Goal: Task Accomplishment & Management: Manage account settings

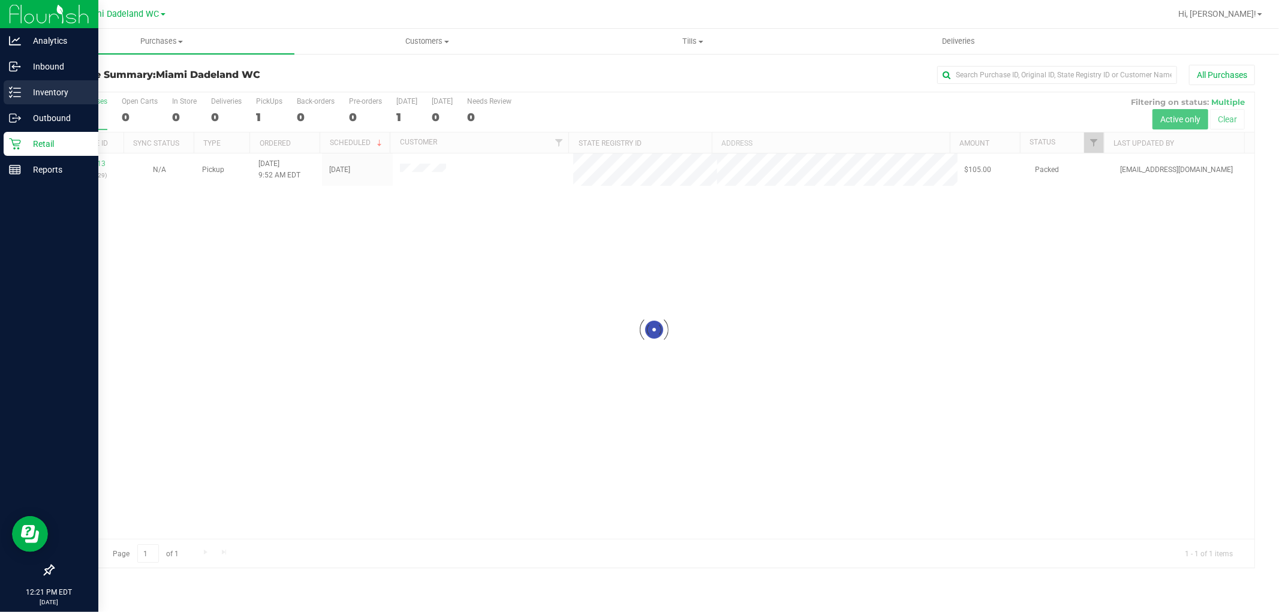
click at [52, 90] on p "Inventory" at bounding box center [57, 92] width 72 height 14
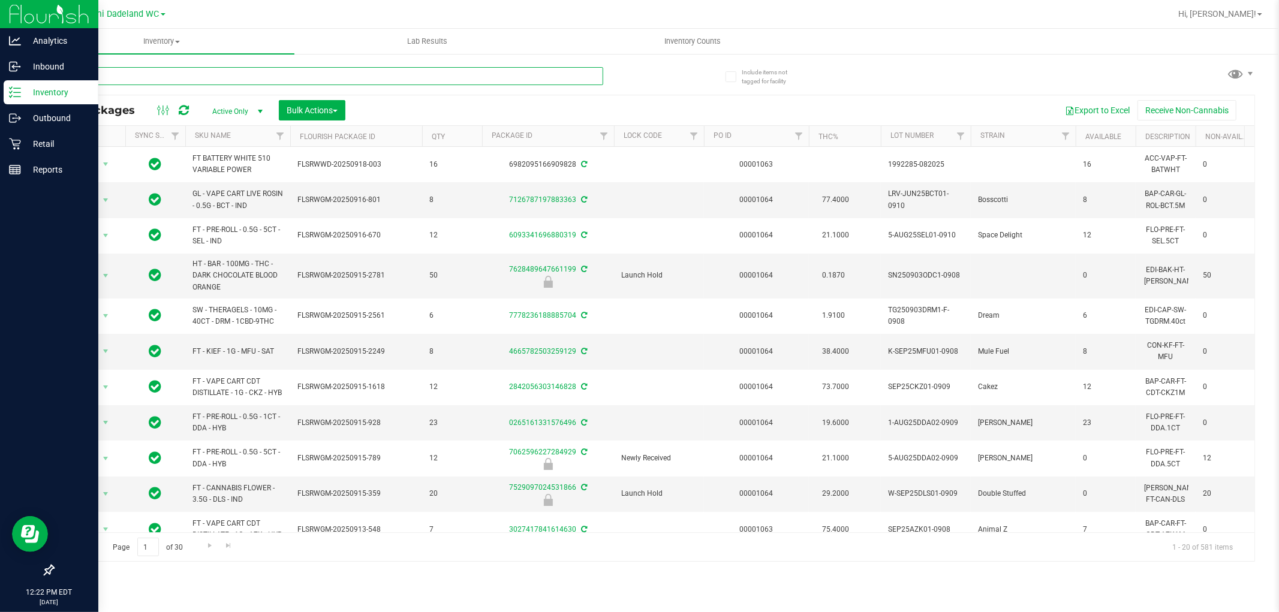
click at [194, 67] on input "text" at bounding box center [328, 76] width 550 height 18
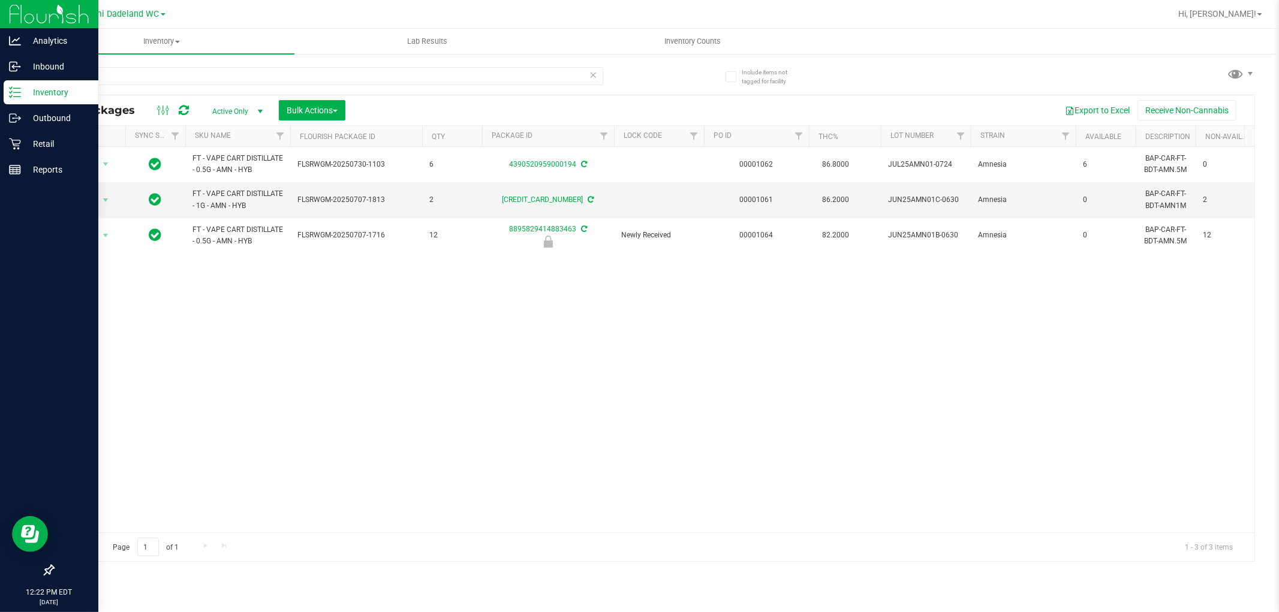
click at [888, 366] on div "Action Action Adjust qty Create package Edit attributes Global inventory Locate…" at bounding box center [653, 339] width 1201 height 385
click at [382, 78] on input "amn" at bounding box center [328, 76] width 550 height 18
type input "a"
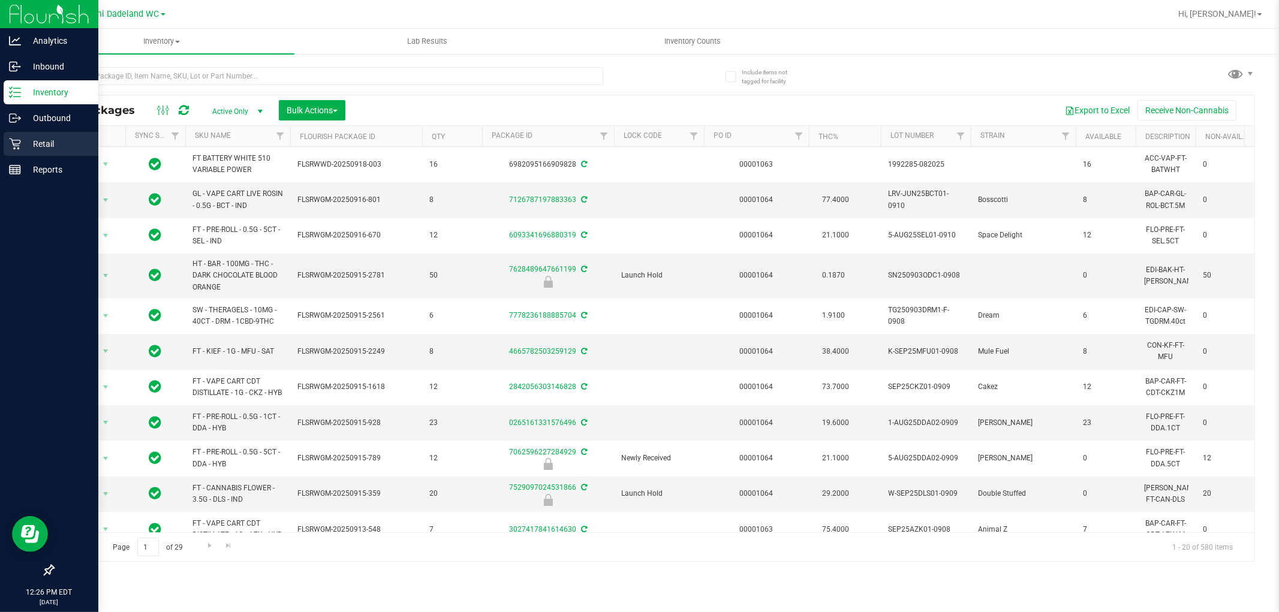
click at [39, 134] on div "Retail" at bounding box center [51, 144] width 95 height 24
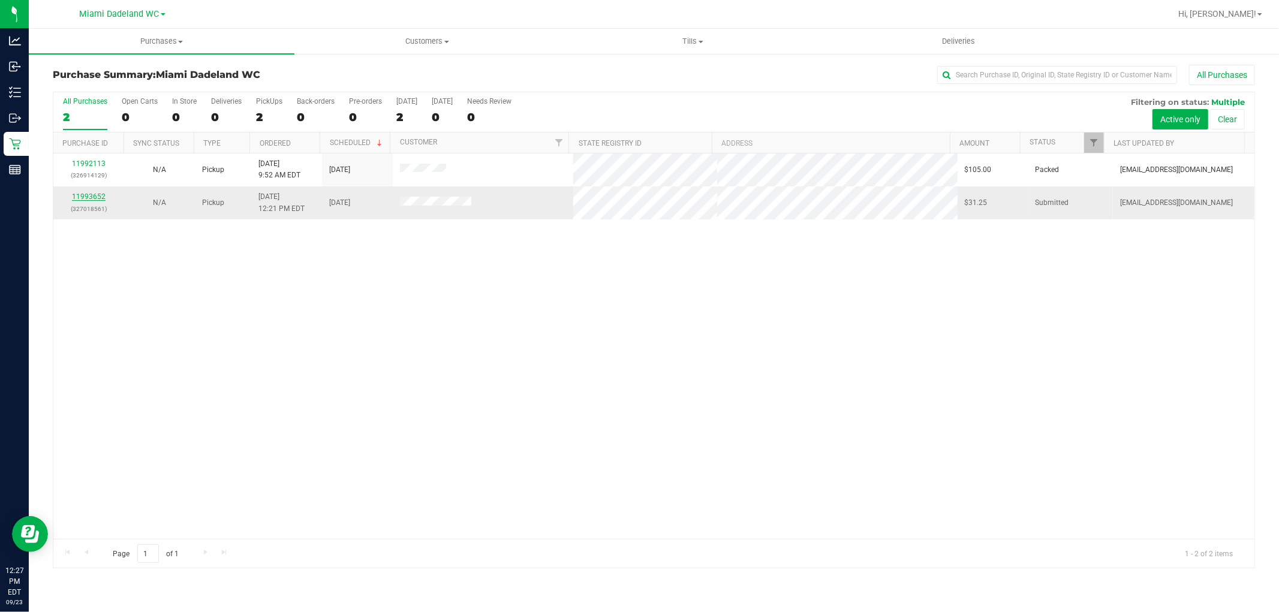
click at [88, 194] on link "11993652" at bounding box center [89, 196] width 34 height 8
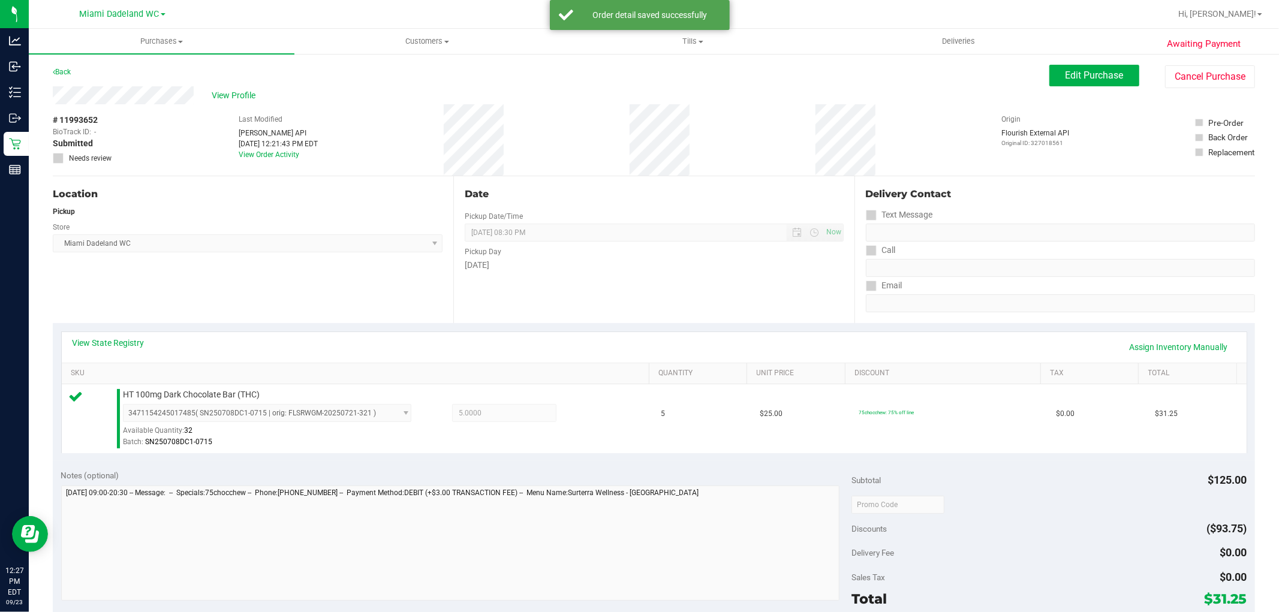
scroll to position [369, 0]
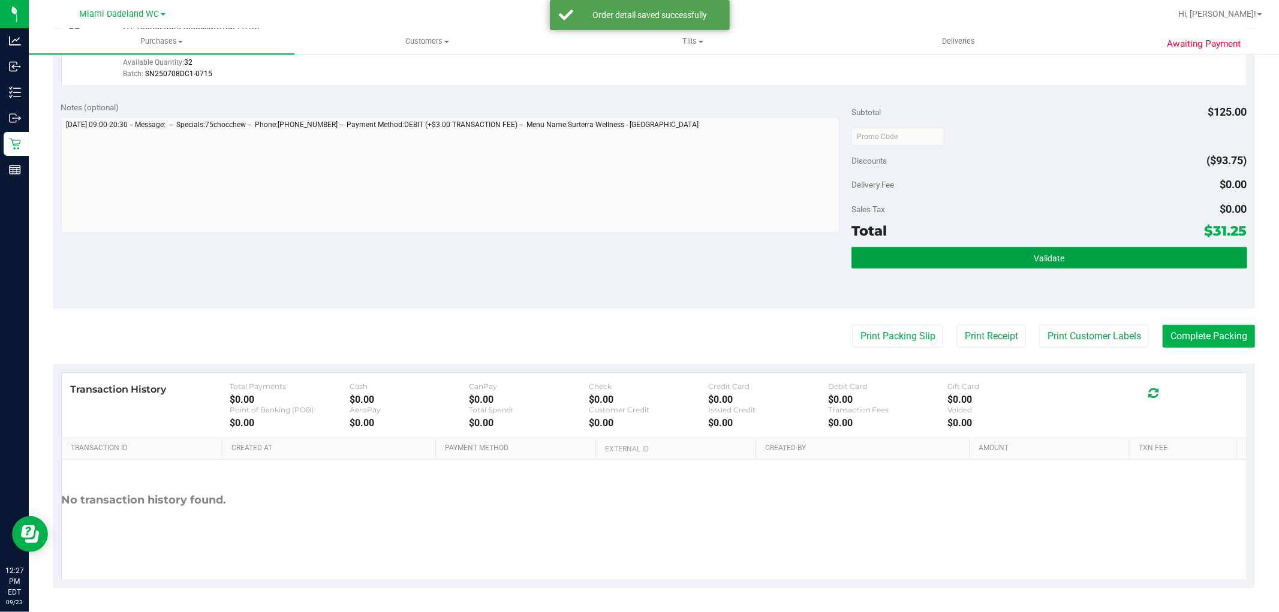
click at [1093, 260] on button "Validate" at bounding box center [1048, 258] width 395 height 22
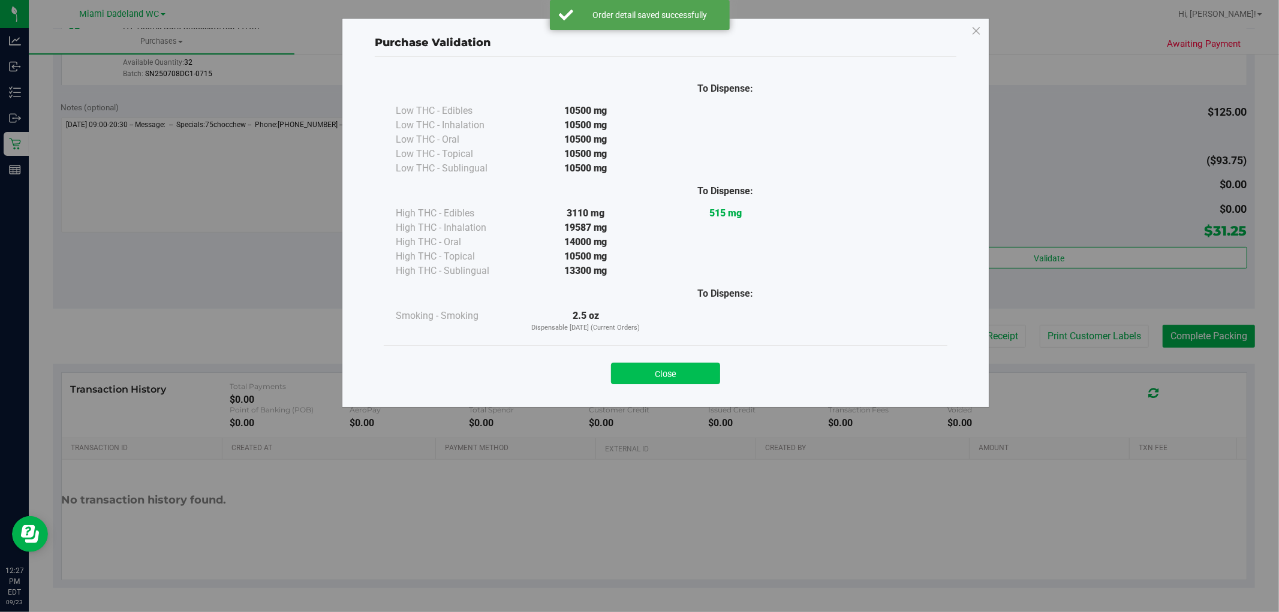
click at [665, 376] on button "Close" at bounding box center [665, 374] width 109 height 22
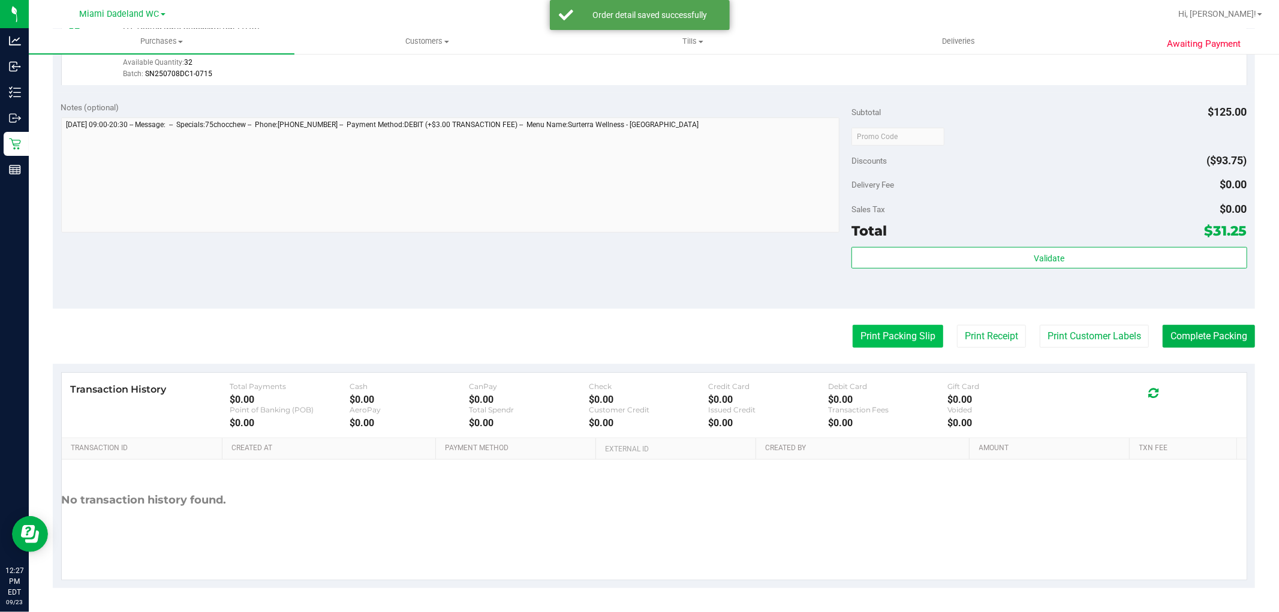
click at [876, 340] on button "Print Packing Slip" at bounding box center [897, 336] width 91 height 23
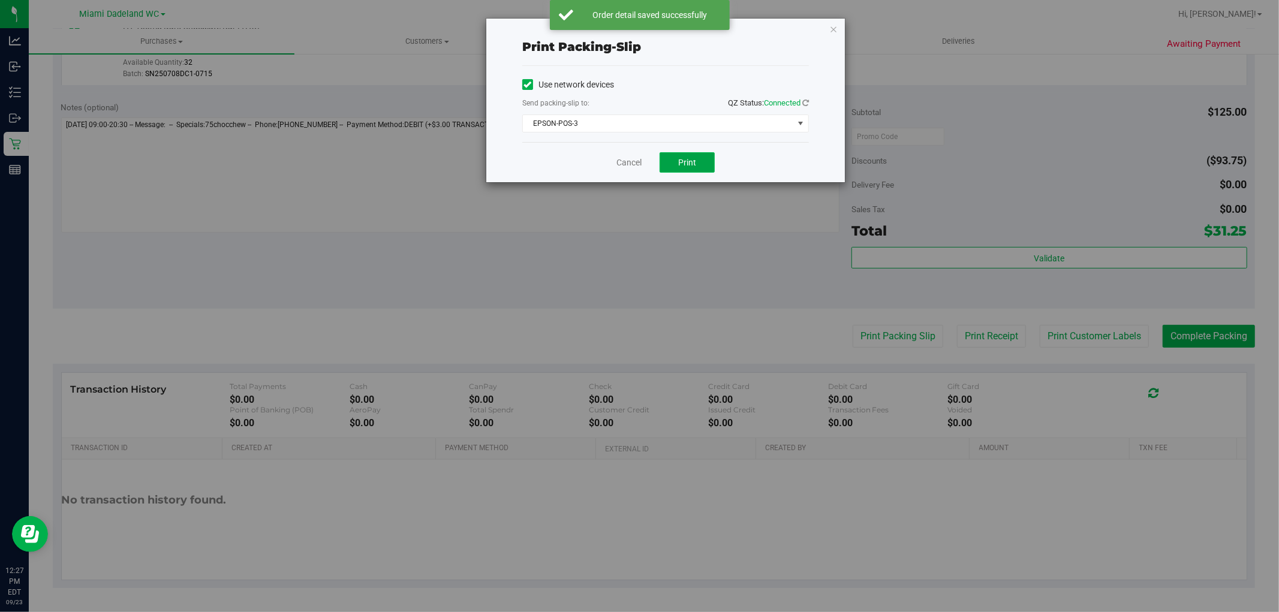
click at [692, 152] on button "Print" at bounding box center [686, 162] width 55 height 20
click at [631, 162] on link "Cancel" at bounding box center [628, 162] width 25 height 13
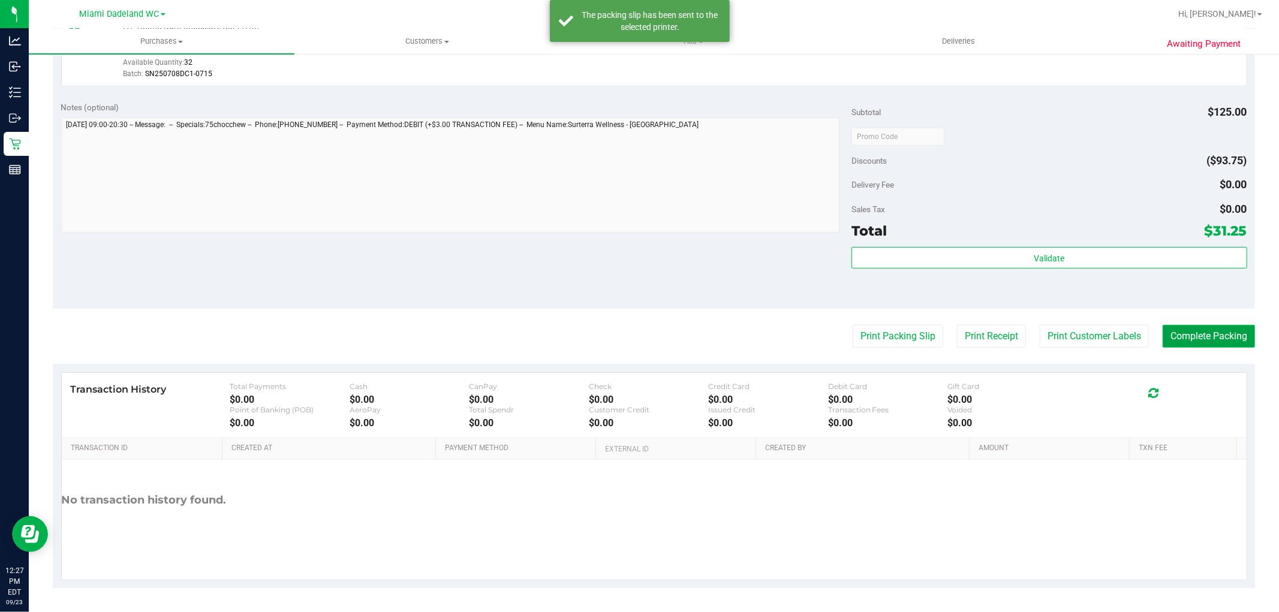
click at [1201, 330] on button "Complete Packing" at bounding box center [1208, 336] width 92 height 23
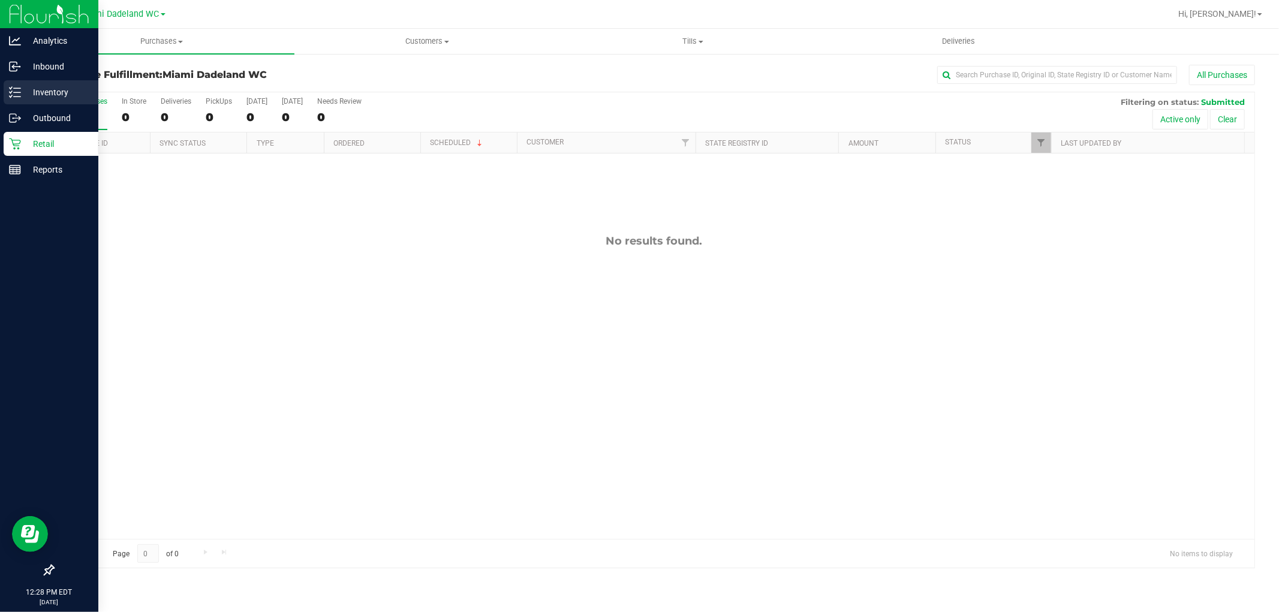
click at [11, 84] on div "Inventory" at bounding box center [51, 92] width 95 height 24
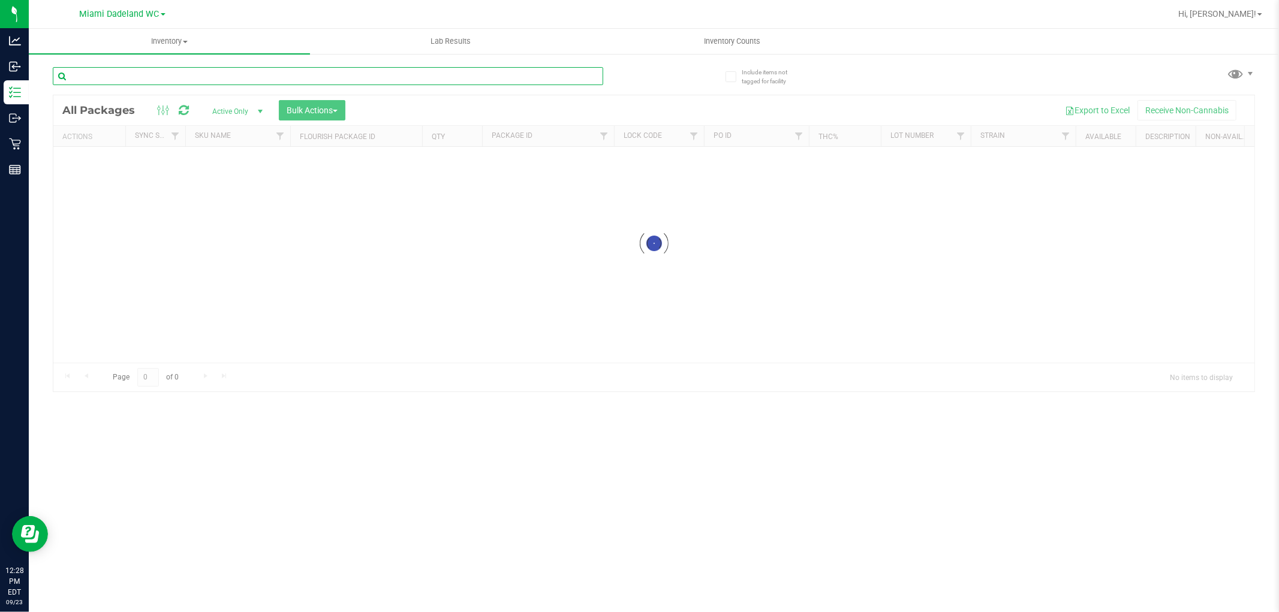
click at [176, 70] on input "text" at bounding box center [328, 76] width 550 height 18
paste input "SN250728DC1-0804"
type input "SN250728DC1-0804"
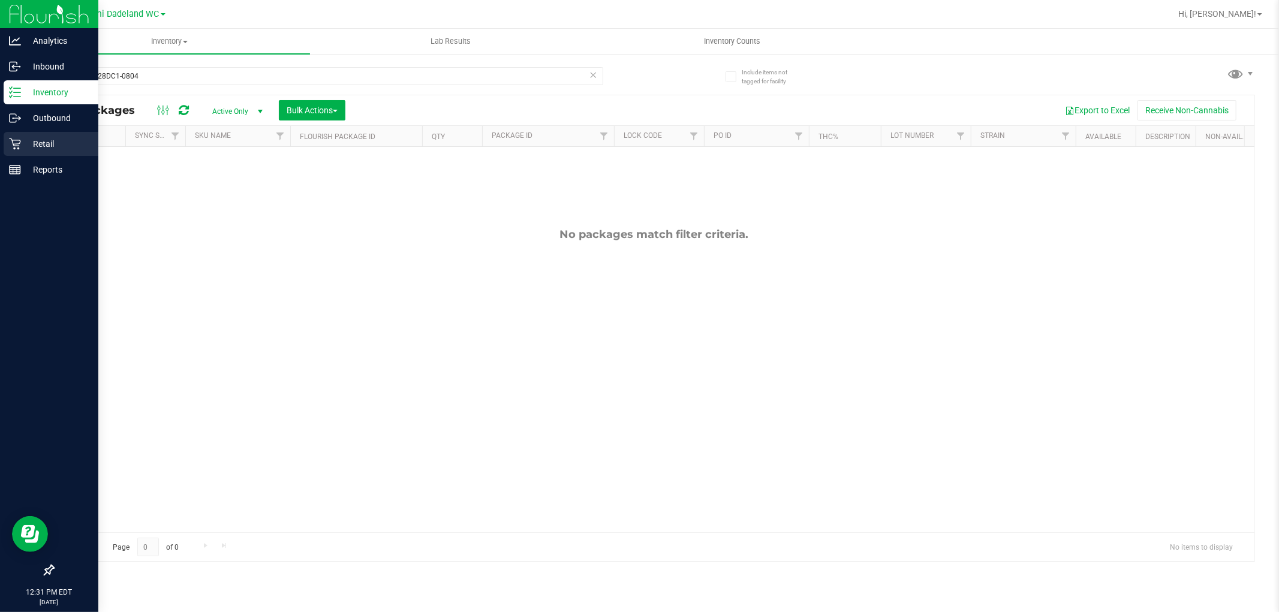
drag, startPoint x: 9, startPoint y: 152, endPoint x: 16, endPoint y: 150, distance: 7.0
click at [10, 152] on div "Retail" at bounding box center [51, 144] width 95 height 24
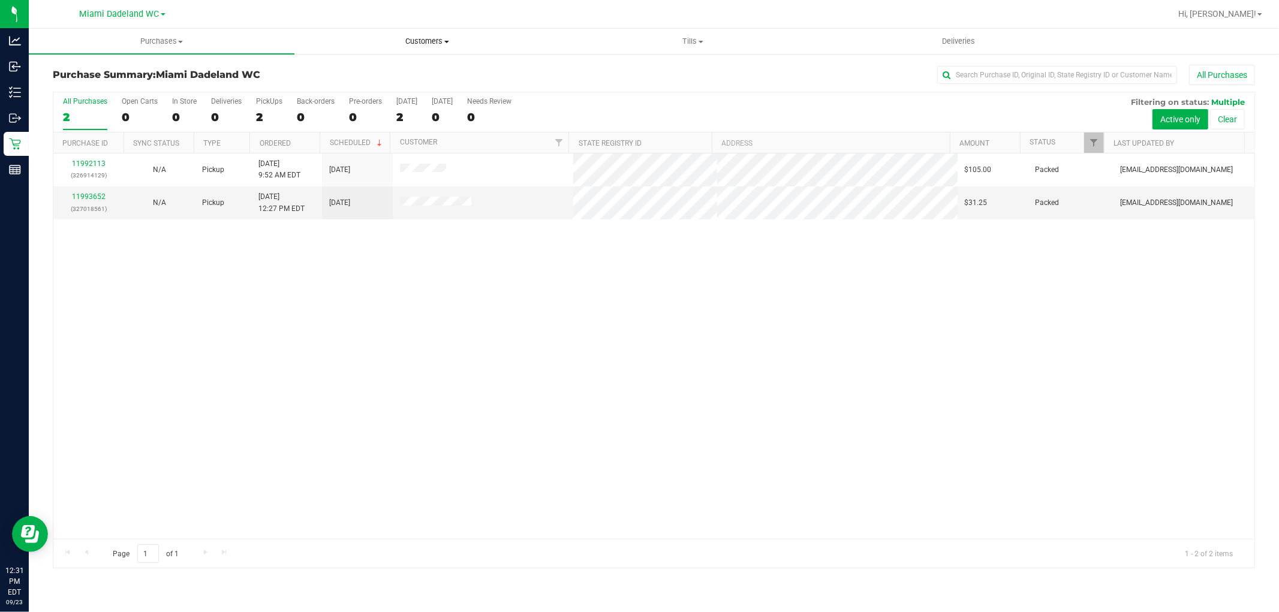
click at [447, 42] on span at bounding box center [446, 42] width 5 height 2
click at [409, 67] on li "All customers" at bounding box center [427, 72] width 266 height 14
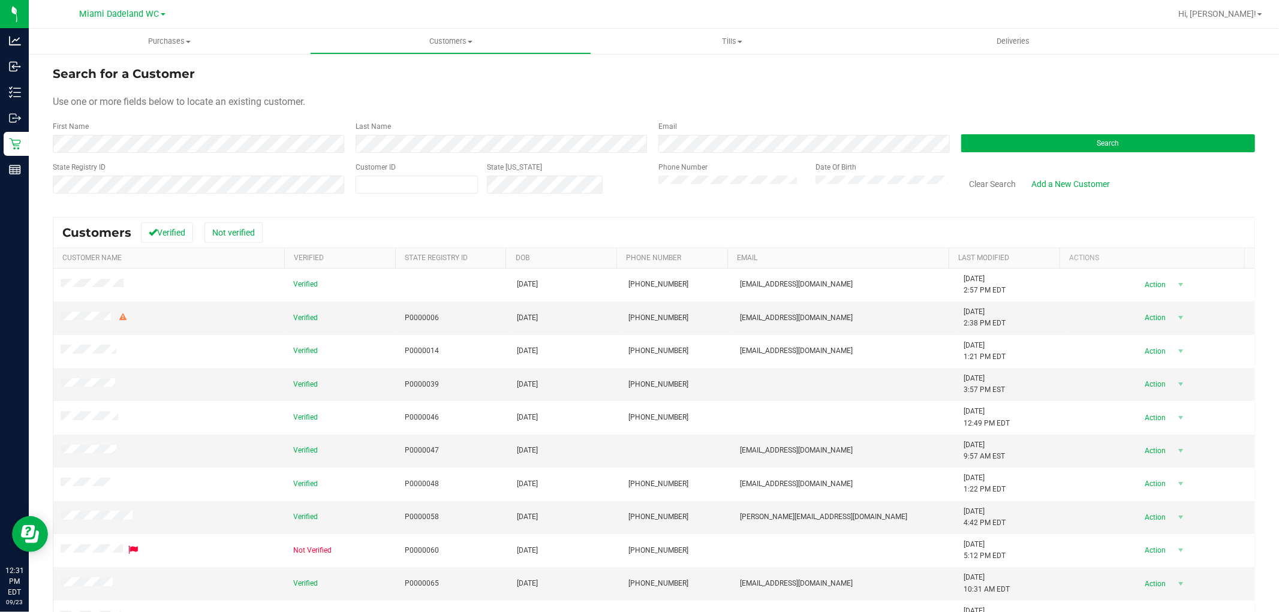
click at [247, 197] on div "State Registry ID" at bounding box center [200, 183] width 294 height 43
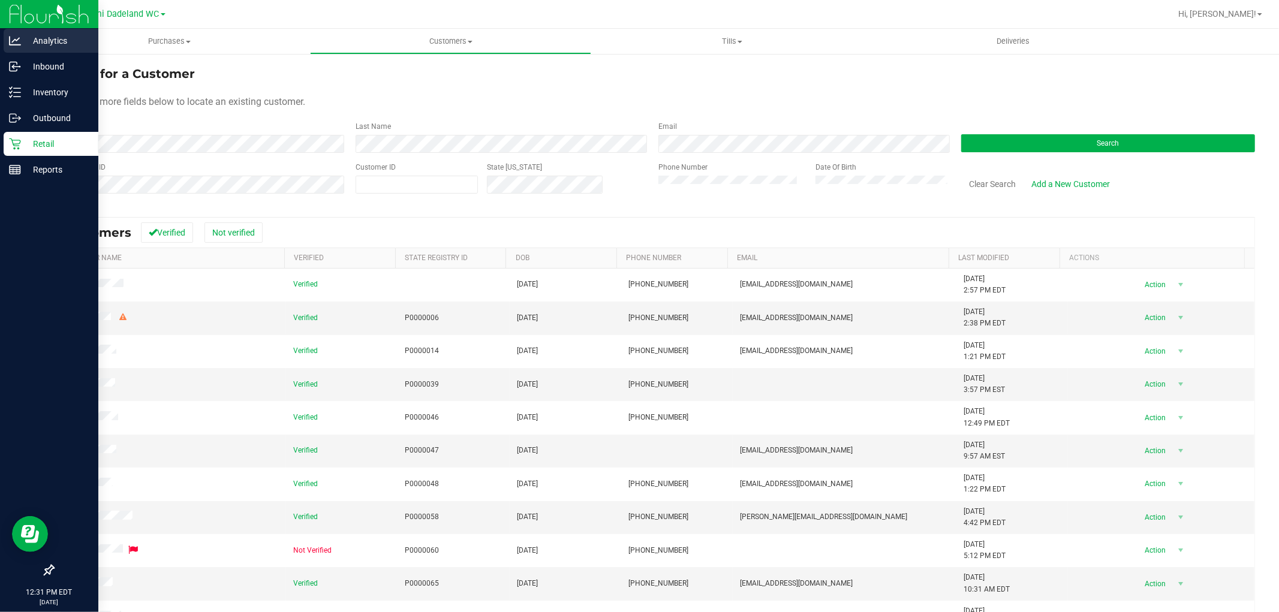
click at [27, 41] on p "Analytics" at bounding box center [57, 41] width 72 height 14
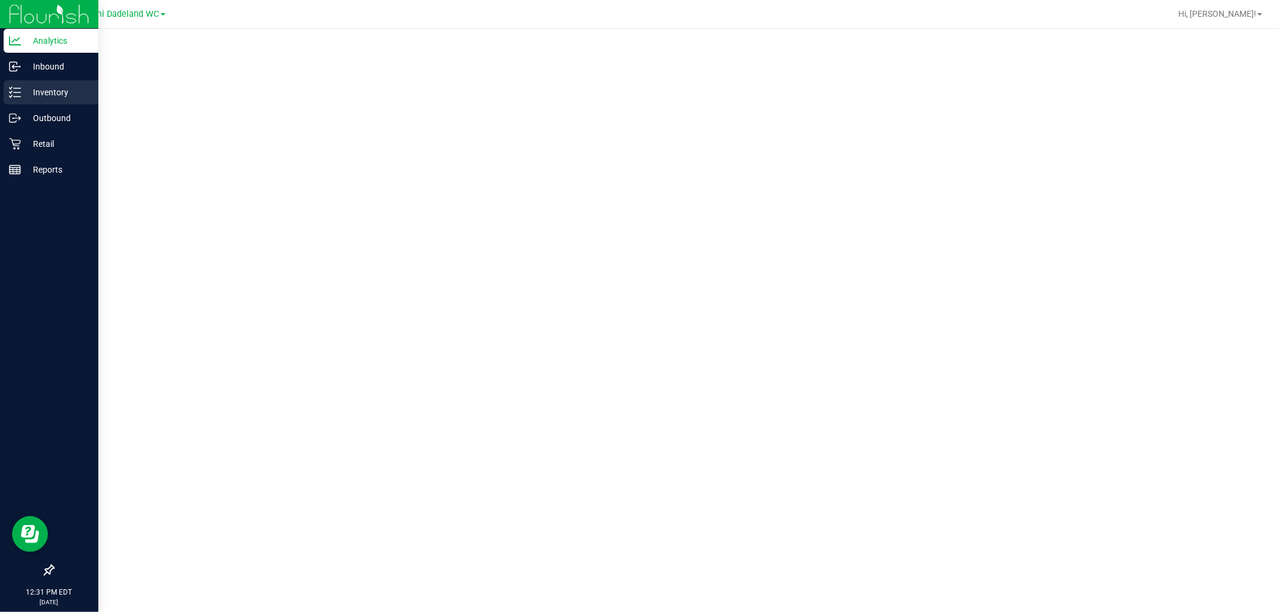
click at [58, 92] on p "Inventory" at bounding box center [57, 92] width 72 height 14
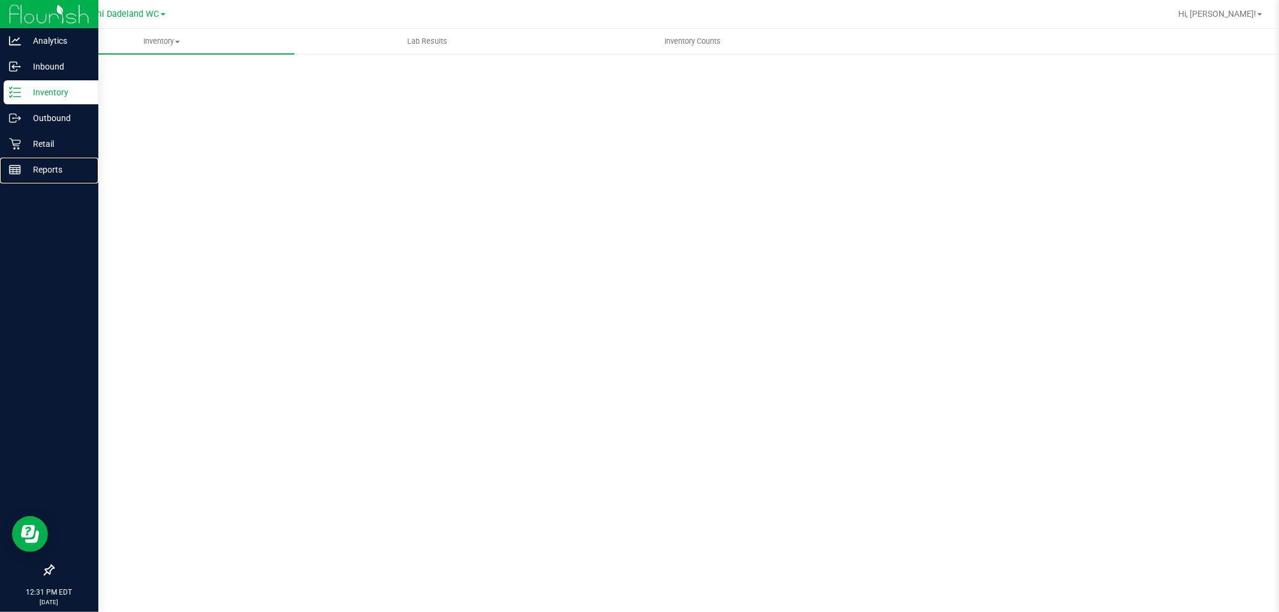
click at [69, 174] on p "Reports" at bounding box center [57, 169] width 72 height 14
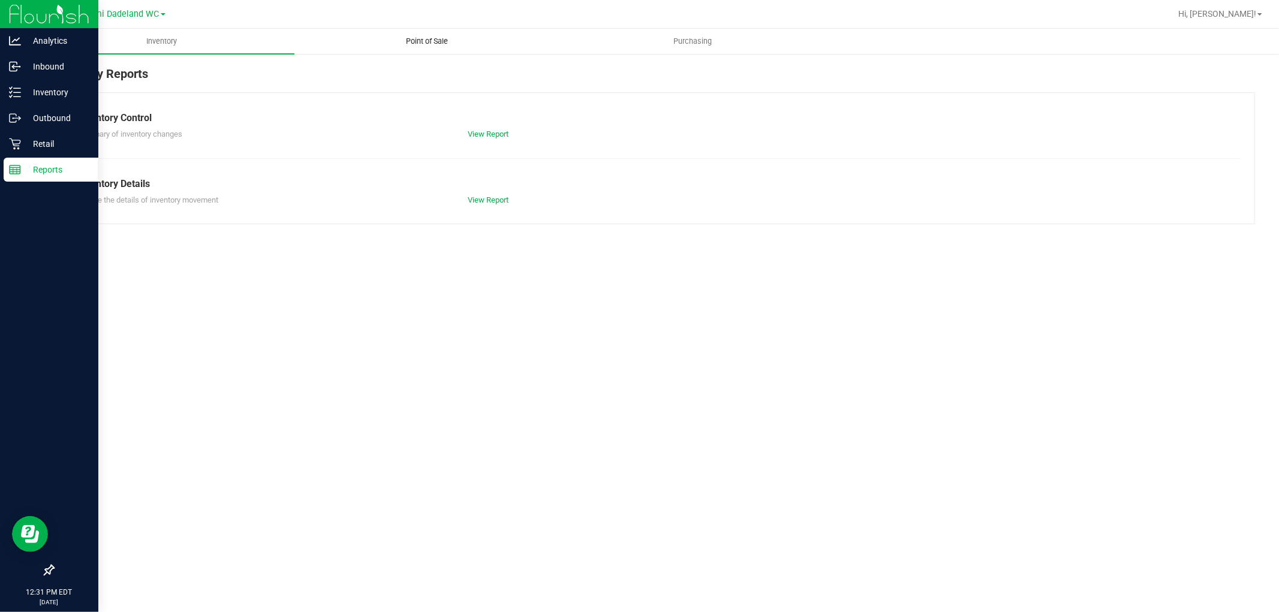
click at [430, 38] on span "Point of Sale" at bounding box center [427, 41] width 74 height 11
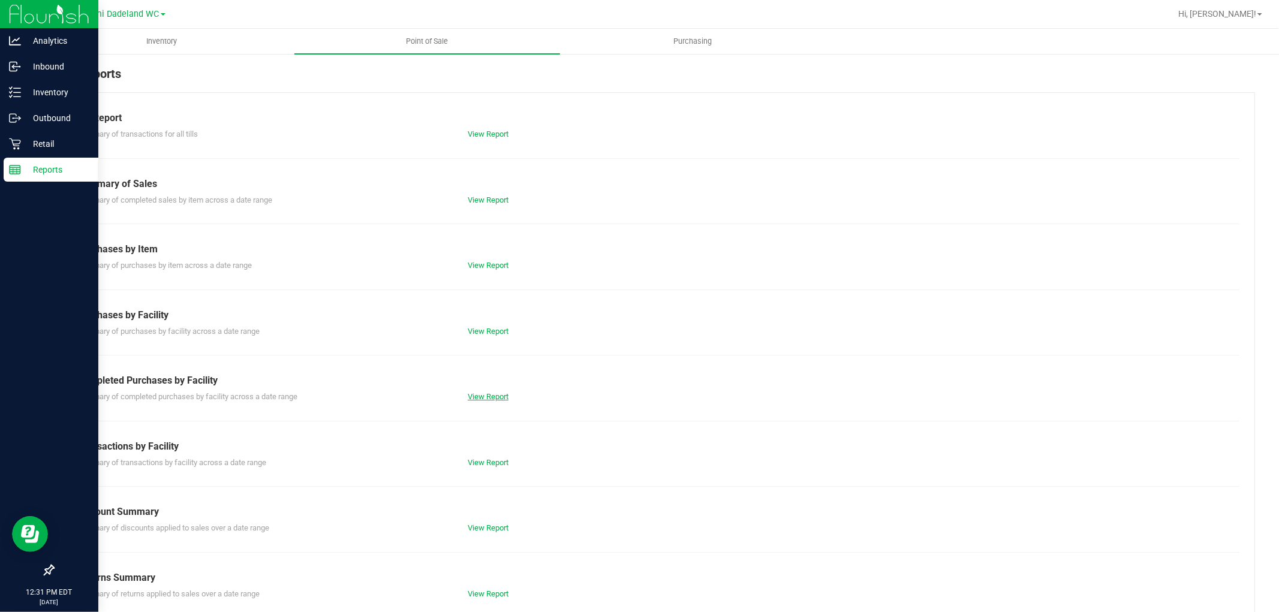
click at [502, 396] on link "View Report" at bounding box center [488, 396] width 41 height 9
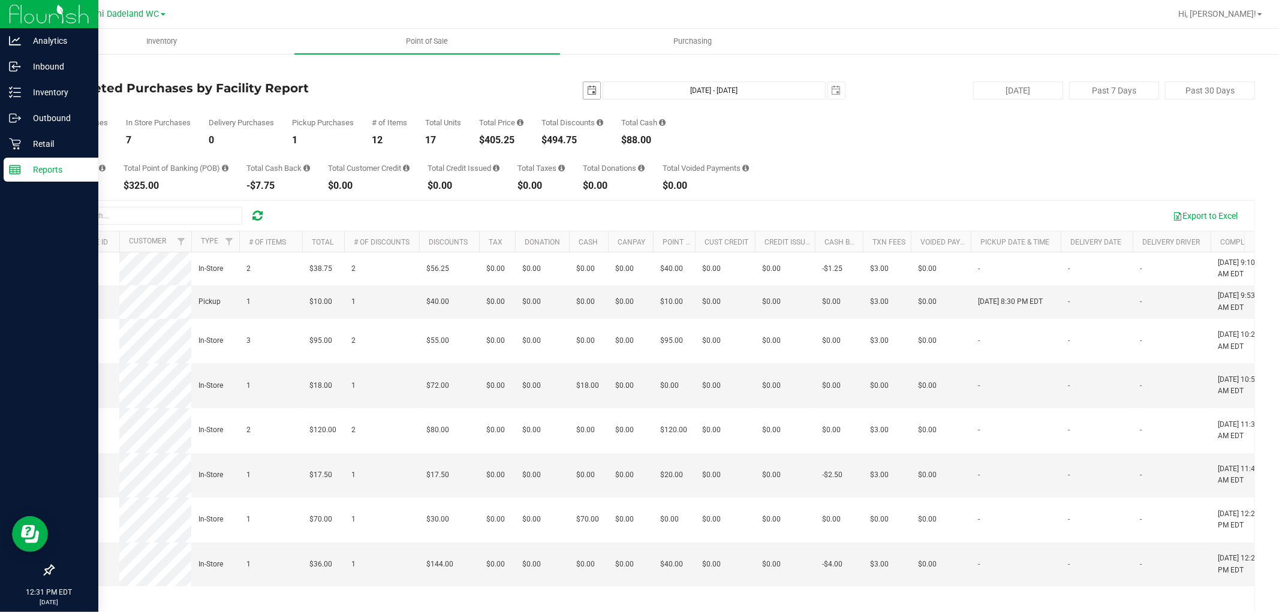
click at [587, 94] on span "select" at bounding box center [592, 91] width 10 height 10
click at [604, 153] on link "1" at bounding box center [604, 156] width 17 height 19
type input "[DATE]"
type input "[DATE] - [DATE]"
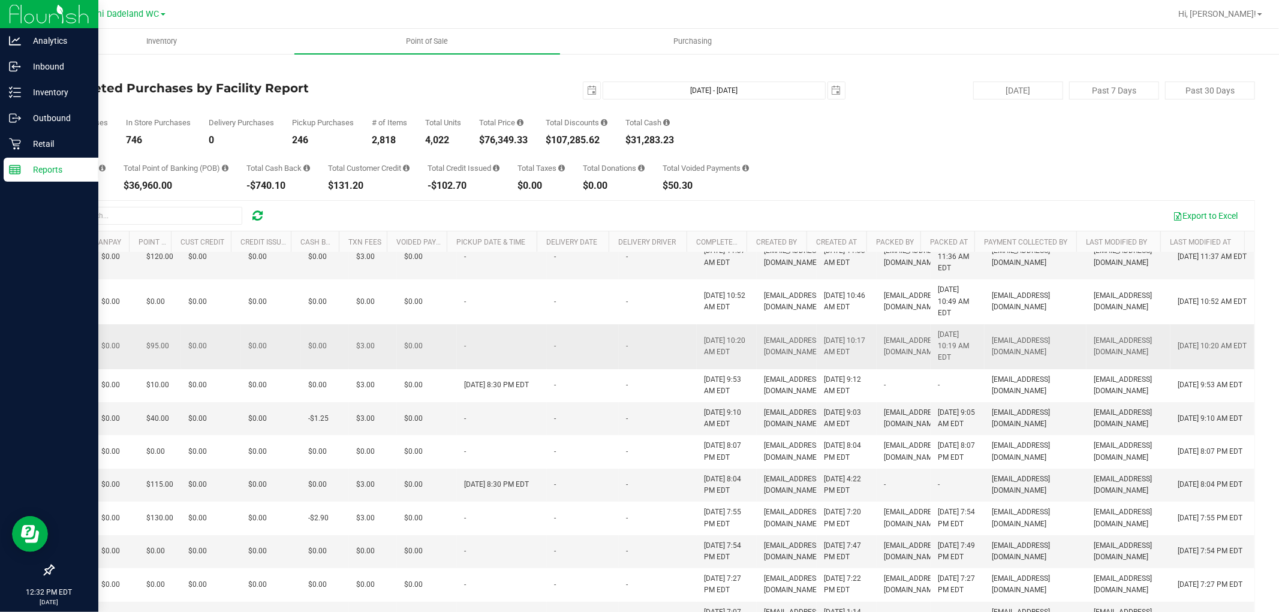
scroll to position [131, 533]
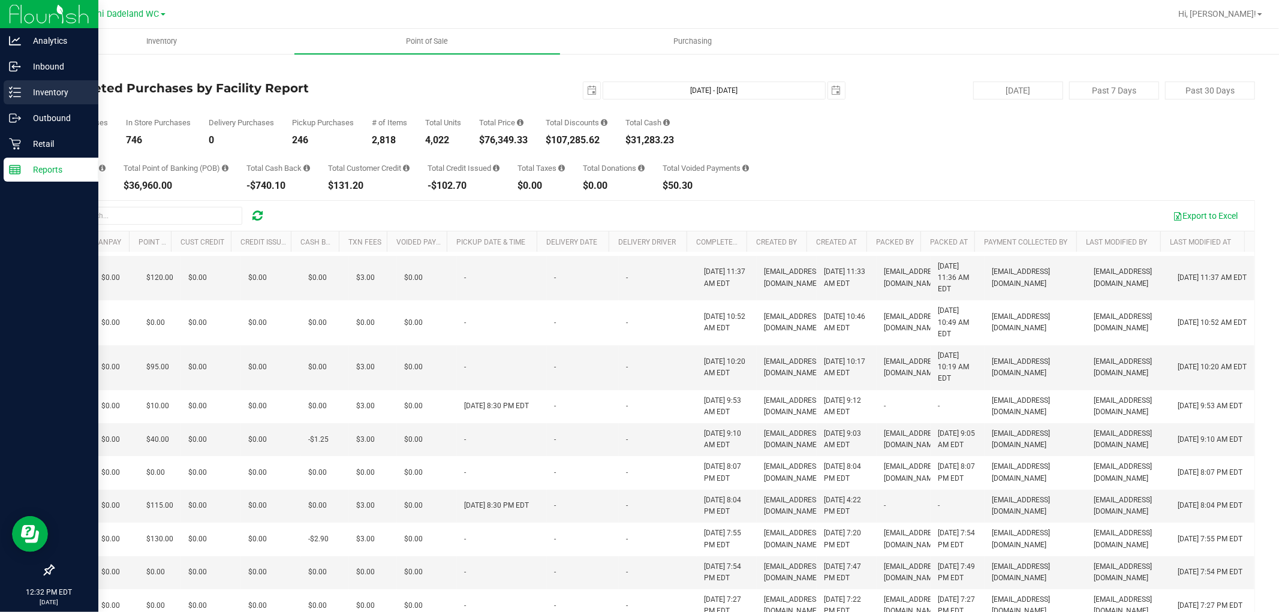
click at [60, 91] on p "Inventory" at bounding box center [57, 92] width 72 height 14
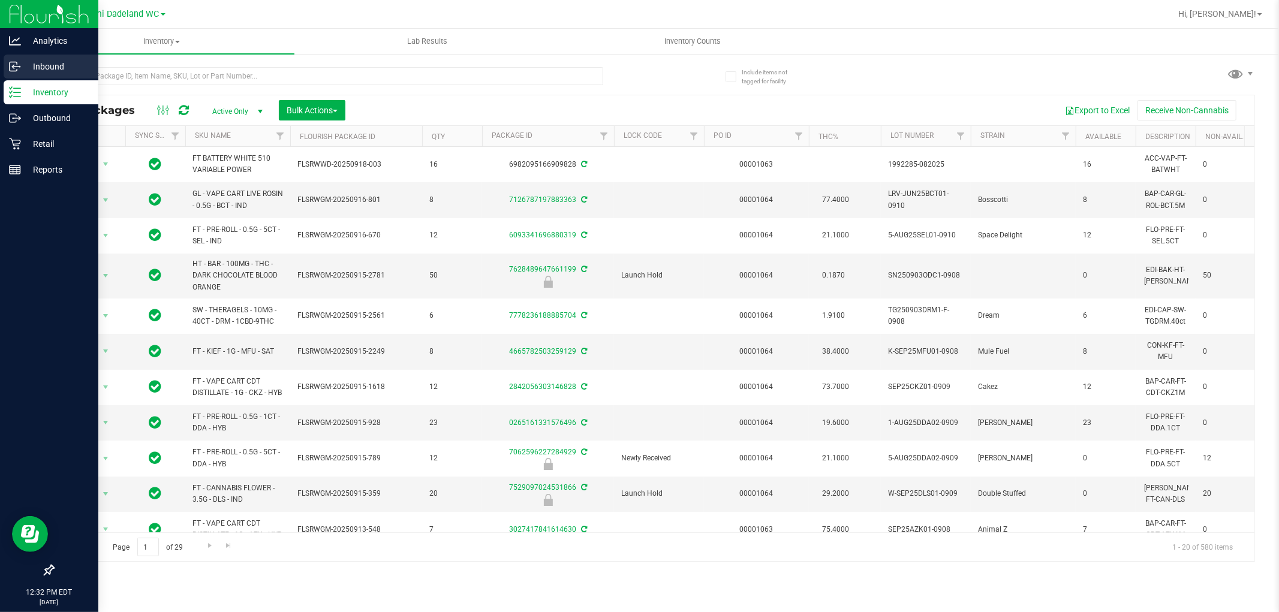
click at [61, 68] on p "Inbound" at bounding box center [57, 66] width 72 height 14
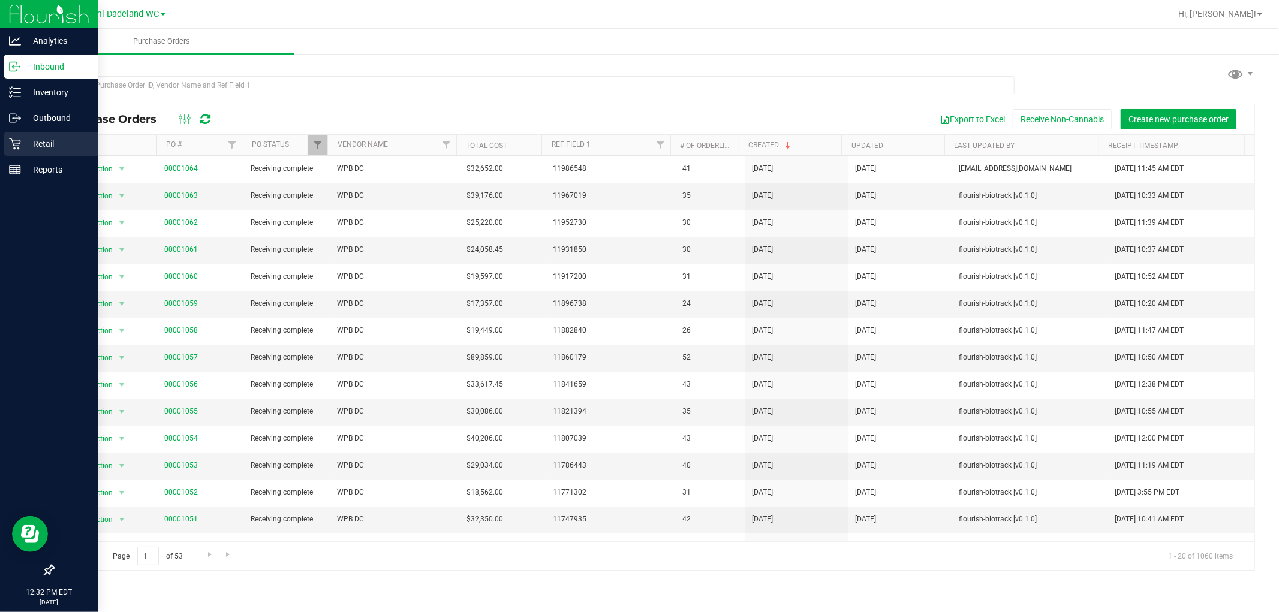
drag, startPoint x: 61, startPoint y: 68, endPoint x: 43, endPoint y: 141, distance: 75.5
click at [43, 141] on p "Retail" at bounding box center [57, 144] width 72 height 14
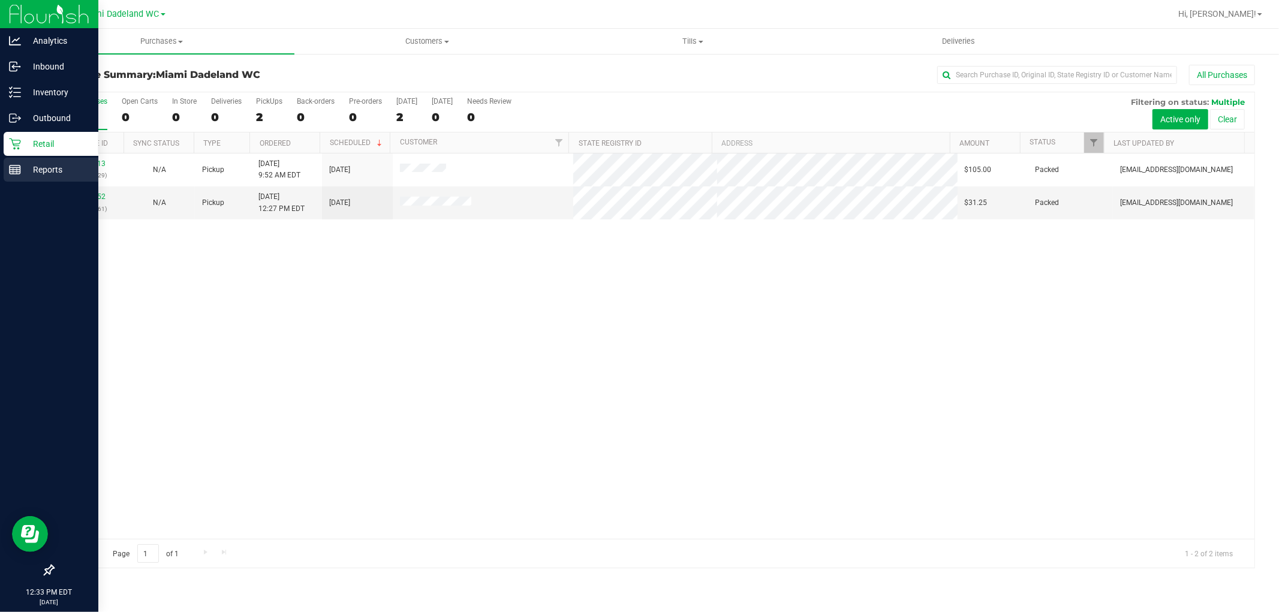
click at [26, 158] on div "Reports" at bounding box center [51, 170] width 95 height 24
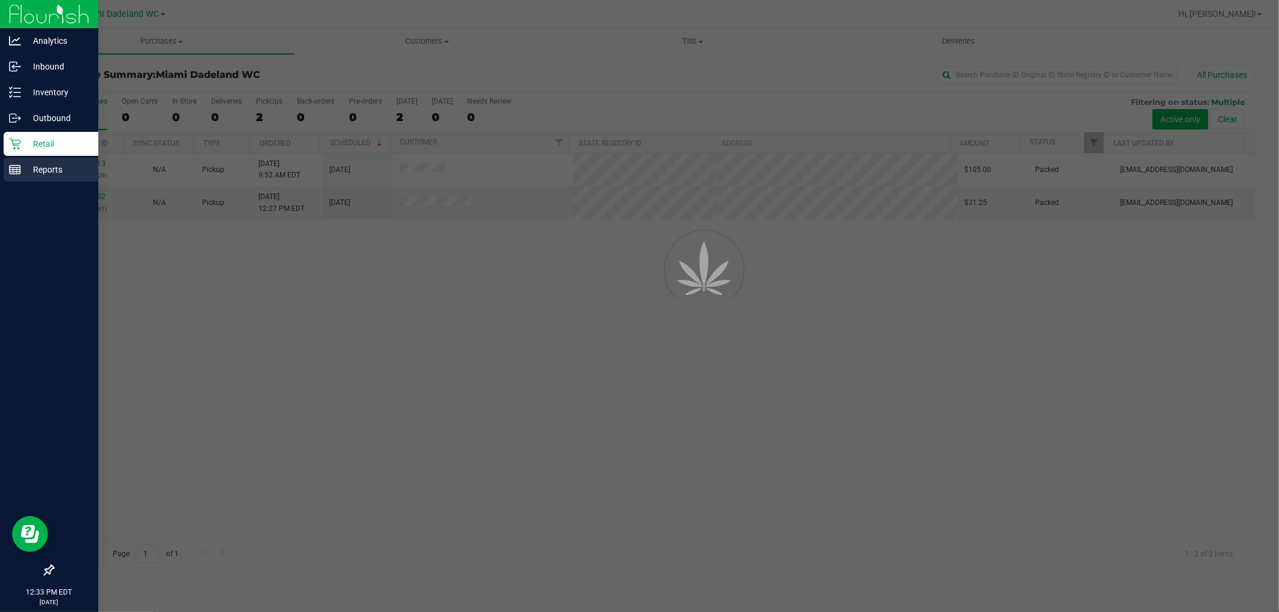
click at [31, 164] on p "Reports" at bounding box center [57, 169] width 72 height 14
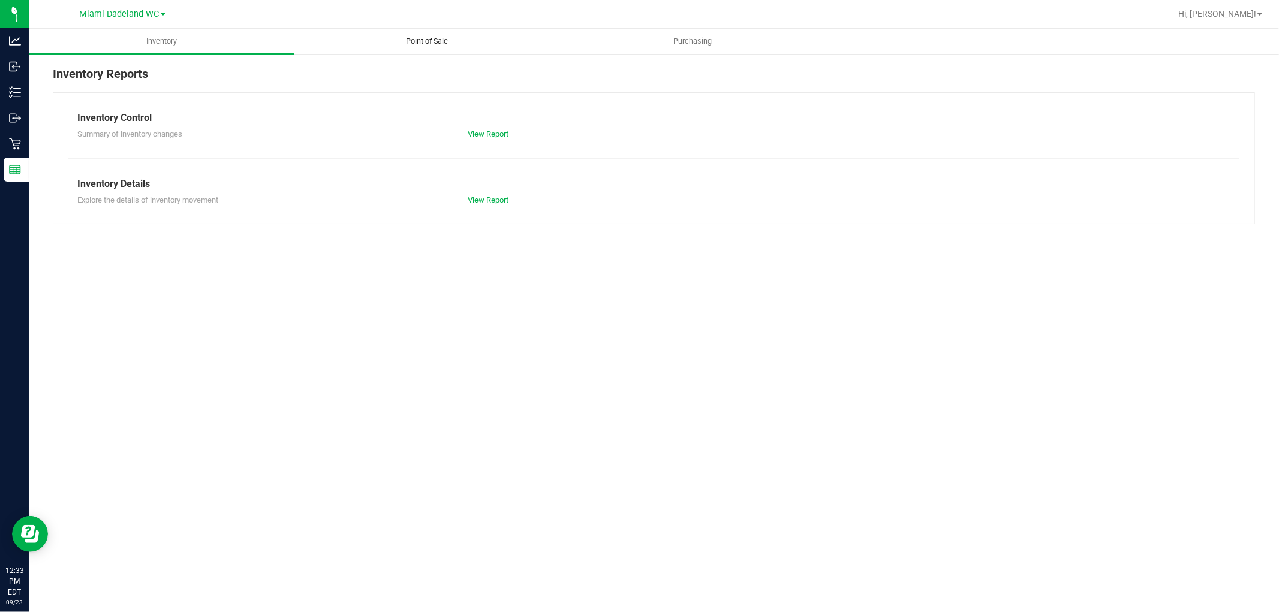
click at [454, 50] on uib-tab-heading "Point of Sale" at bounding box center [427, 41] width 264 height 24
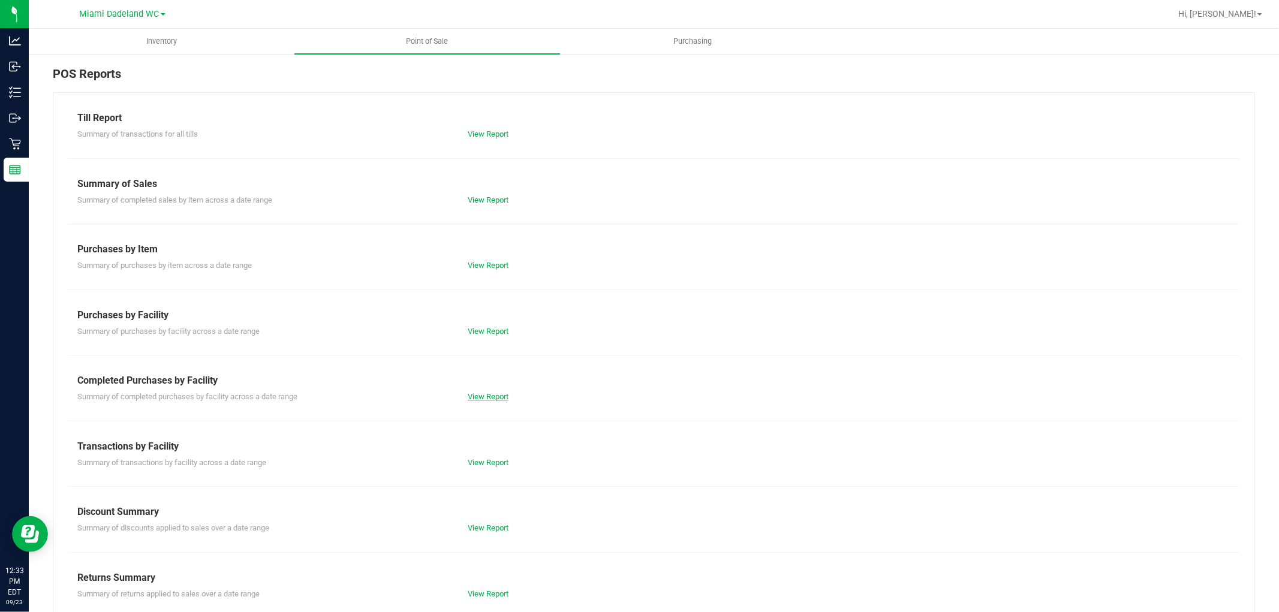
click at [506, 397] on link "View Report" at bounding box center [488, 396] width 41 height 9
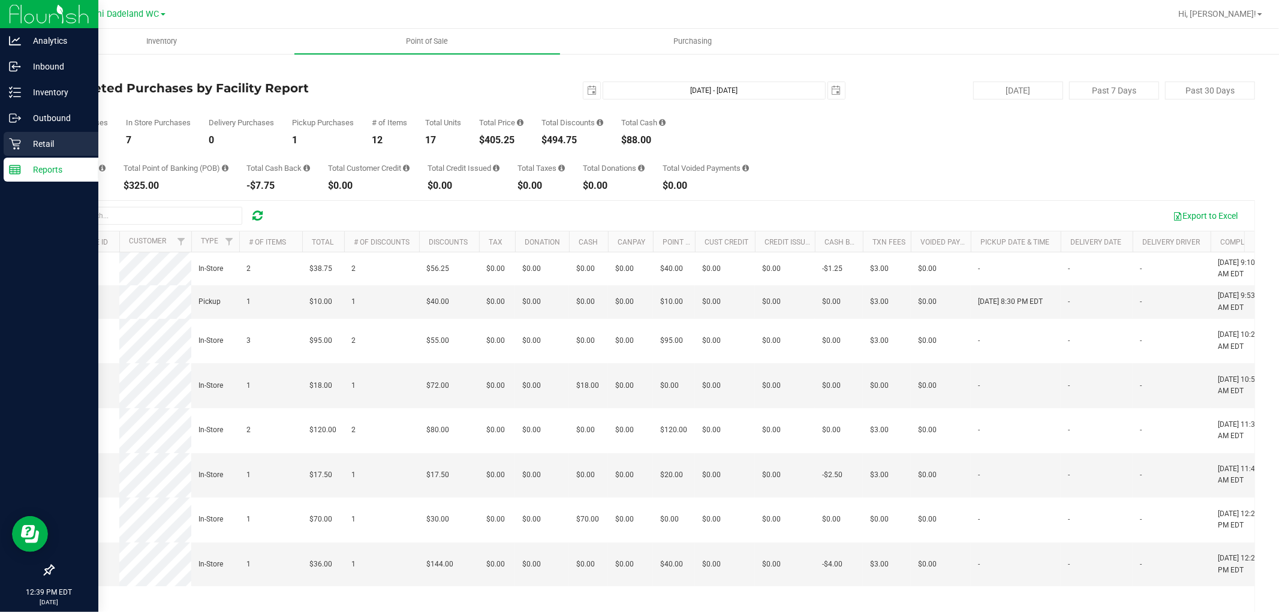
click at [32, 150] on p "Retail" at bounding box center [57, 144] width 72 height 14
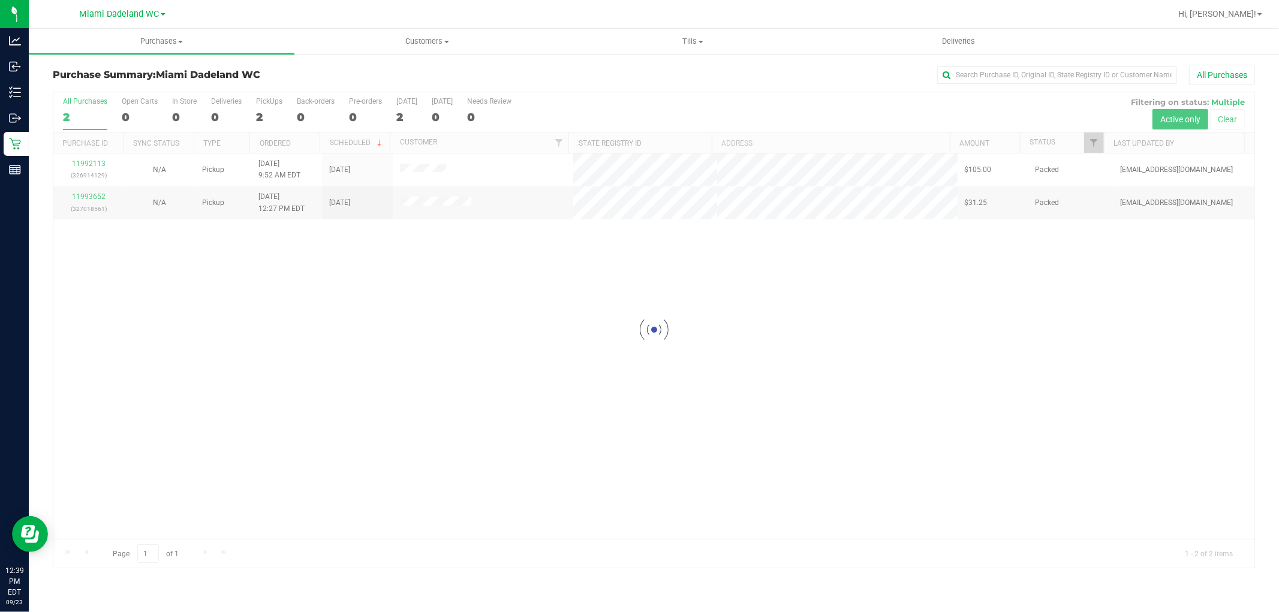
drag, startPoint x: 41, startPoint y: 140, endPoint x: 779, endPoint y: 258, distance: 747.8
click at [779, 258] on div at bounding box center [653, 329] width 1201 height 475
click at [591, 65] on div "All Purchases" at bounding box center [853, 75] width 801 height 20
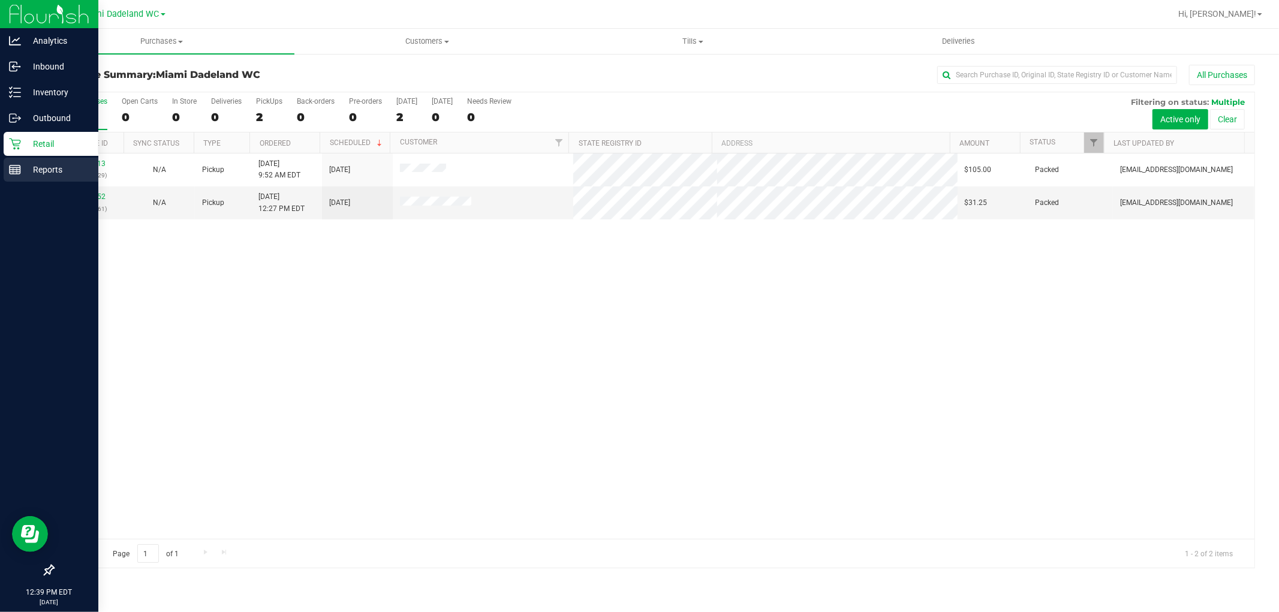
click at [15, 165] on rect at bounding box center [15, 169] width 11 height 8
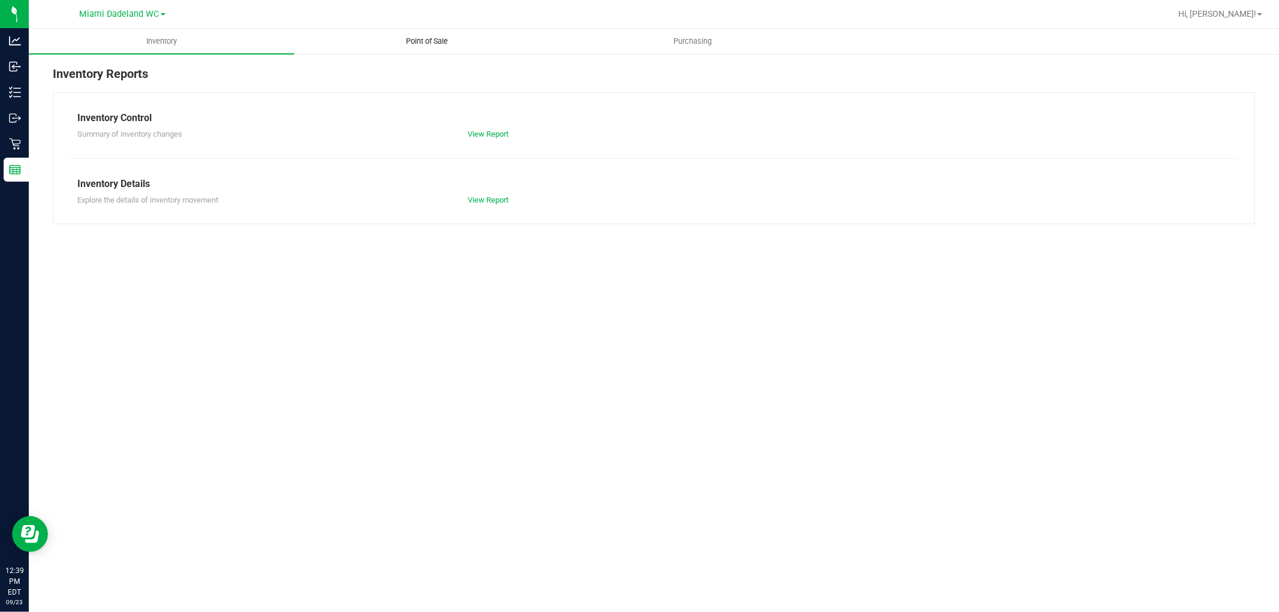
click at [450, 41] on span "Point of Sale" at bounding box center [427, 41] width 74 height 11
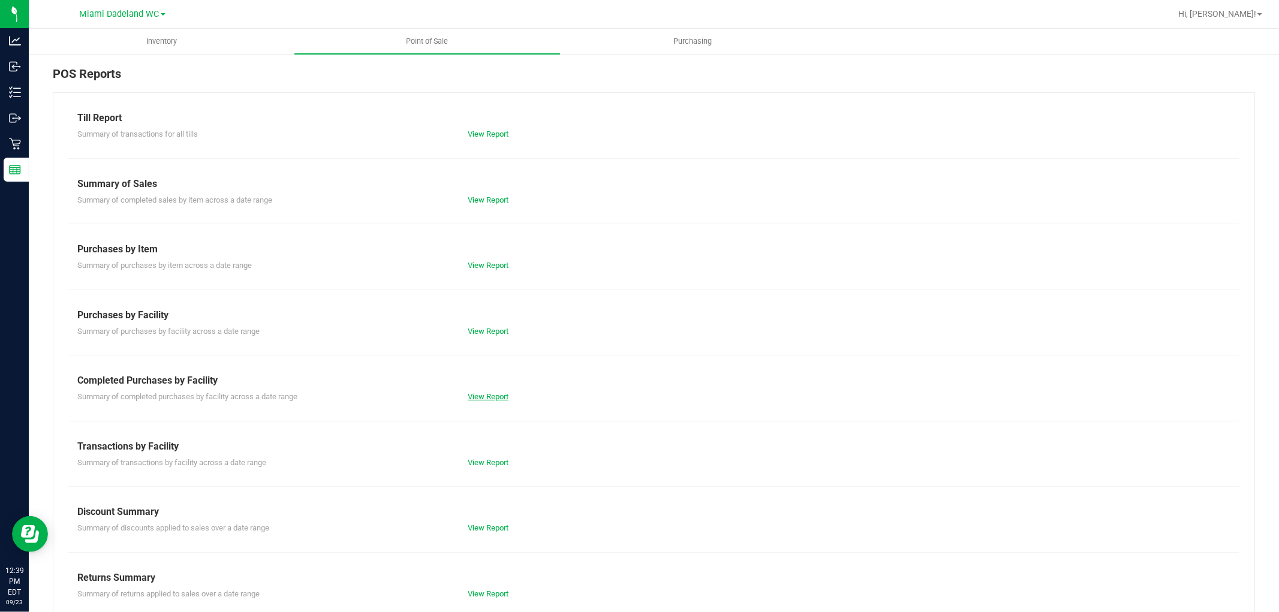
click at [496, 392] on link "View Report" at bounding box center [488, 396] width 41 height 9
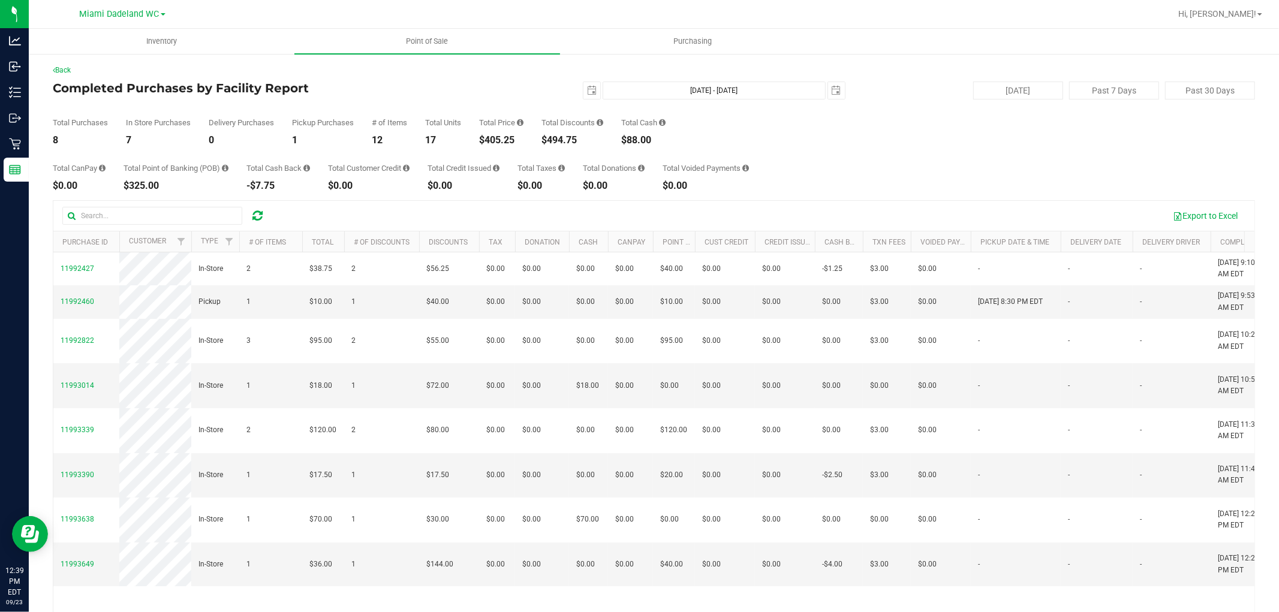
click at [759, 140] on div "Total Purchases 8 In Store Purchases 7 Delivery Purchases 0 Pickup Purchases 1 …" at bounding box center [654, 123] width 1202 height 46
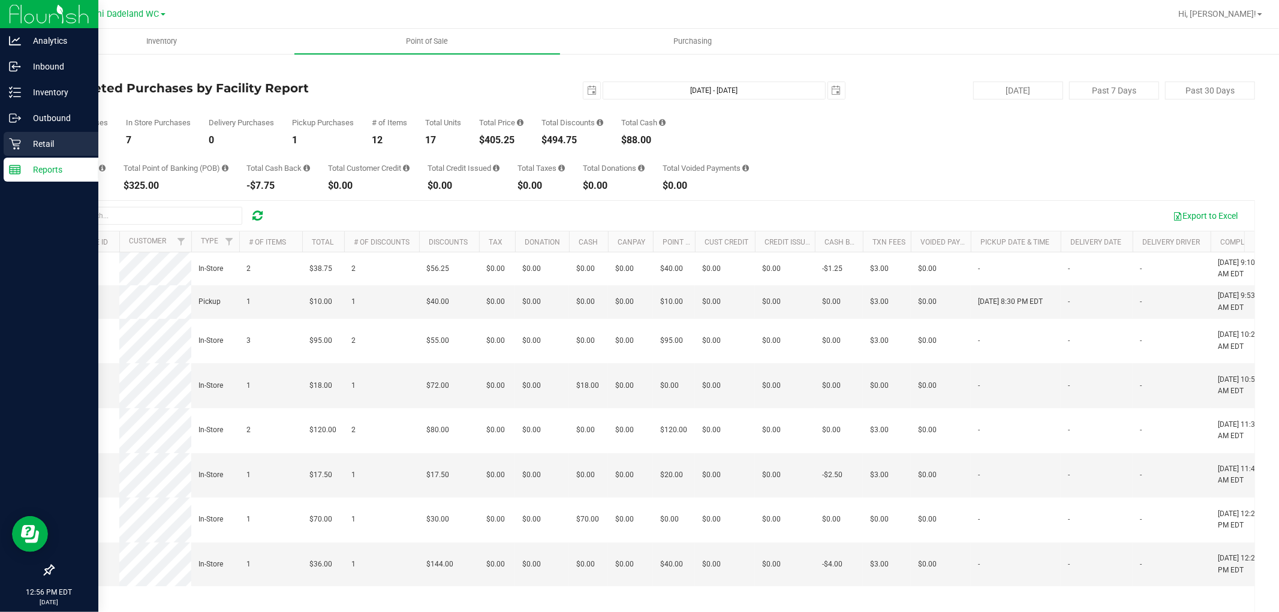
click at [20, 151] on div "Retail" at bounding box center [51, 144] width 95 height 24
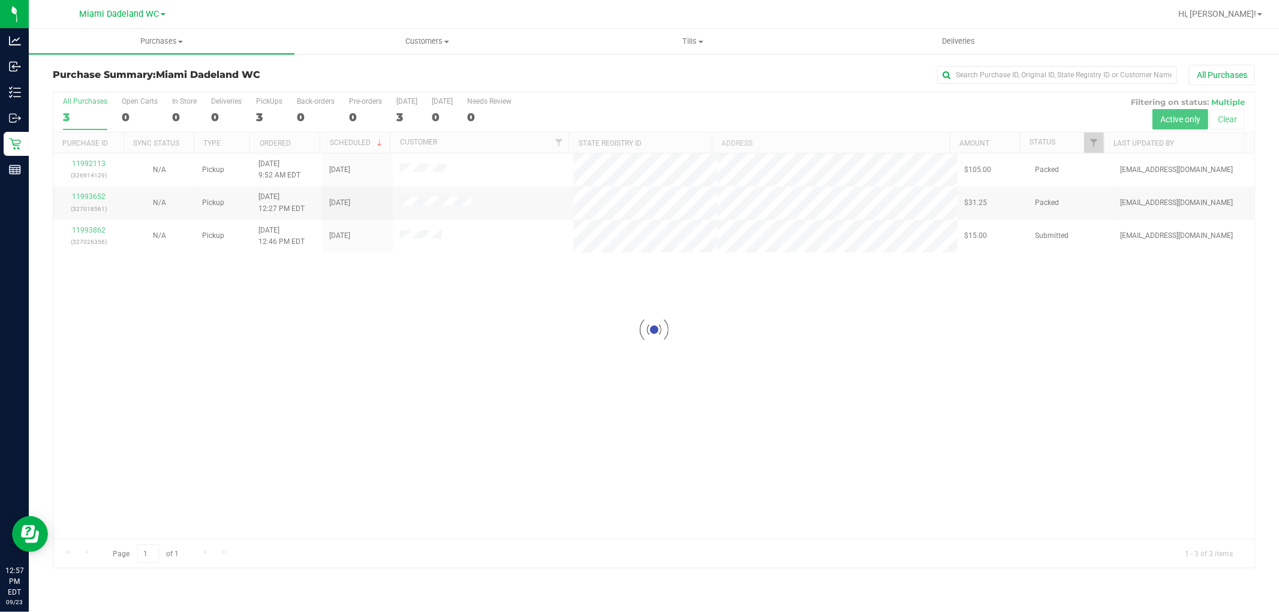
click at [86, 230] on div at bounding box center [653, 329] width 1201 height 475
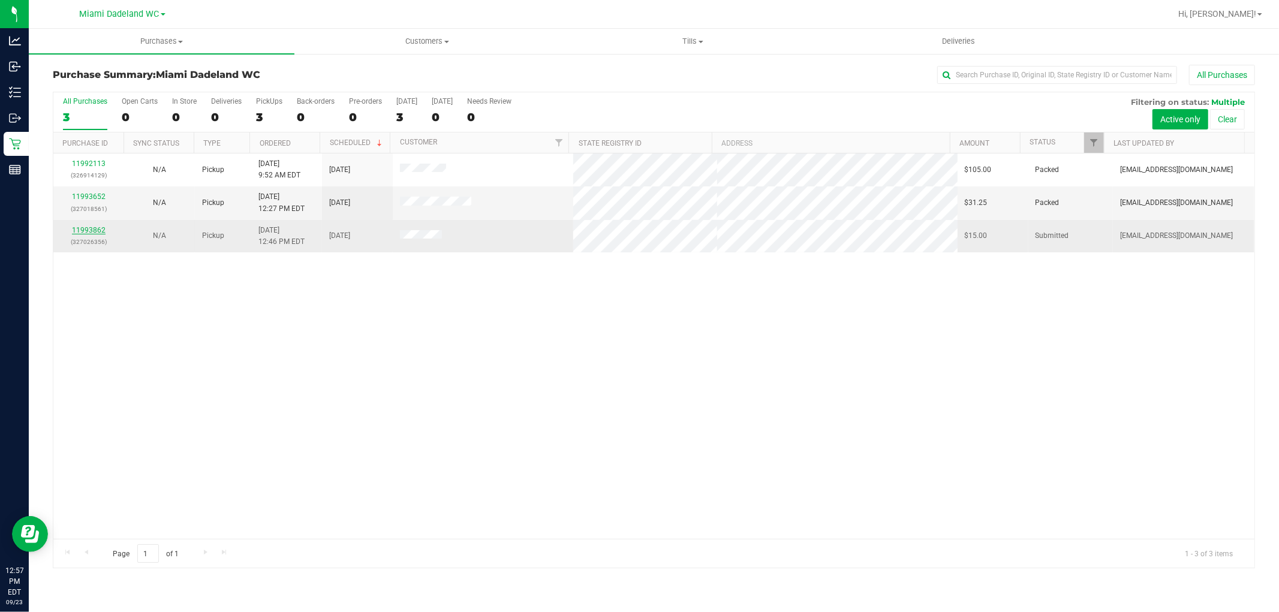
click at [91, 228] on link "11993862" at bounding box center [89, 230] width 34 height 8
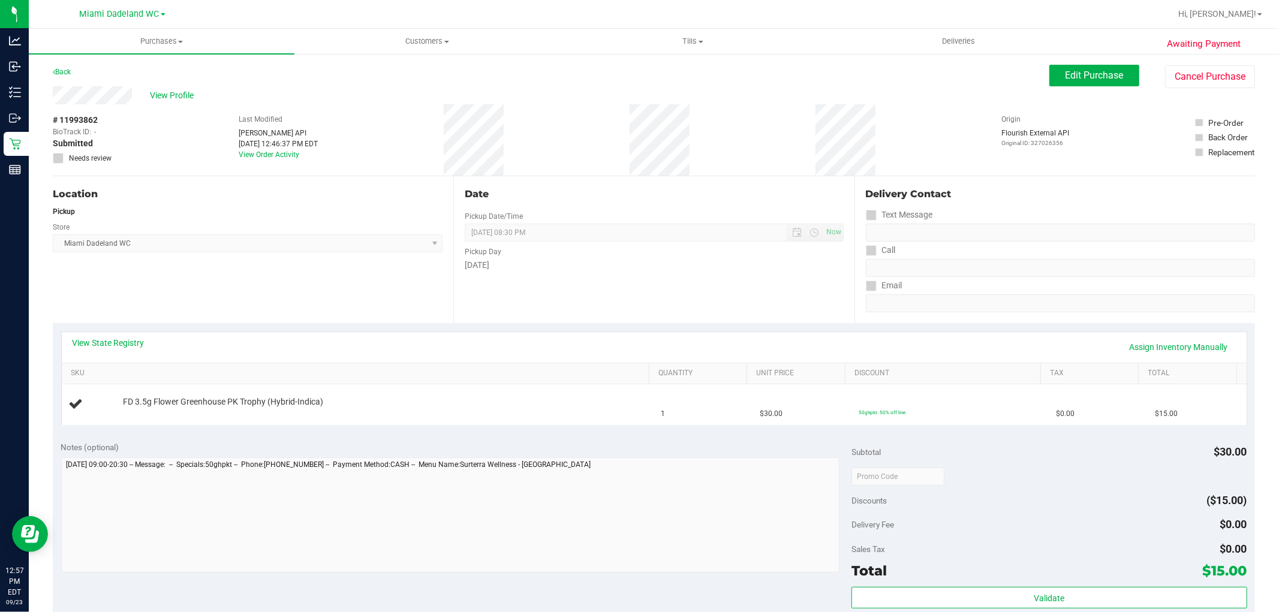
click at [602, 309] on div "Date Pickup Date/Time [DATE] Now [DATE] 08:30 PM Now Pickup Day [DATE]" at bounding box center [653, 249] width 400 height 147
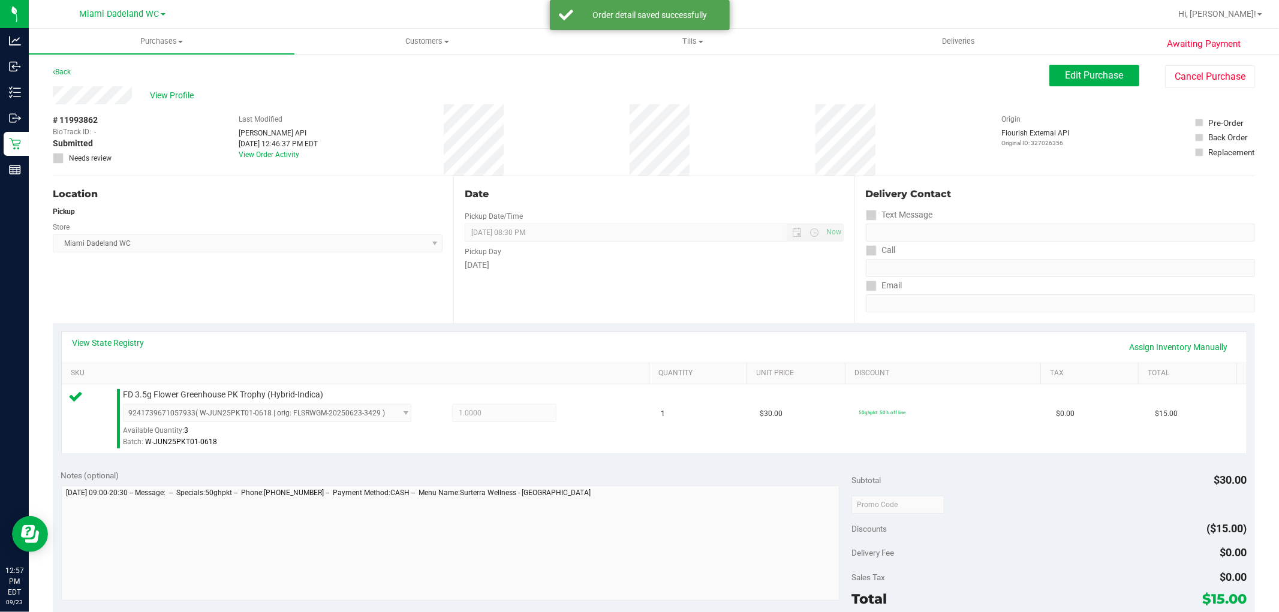
scroll to position [266, 0]
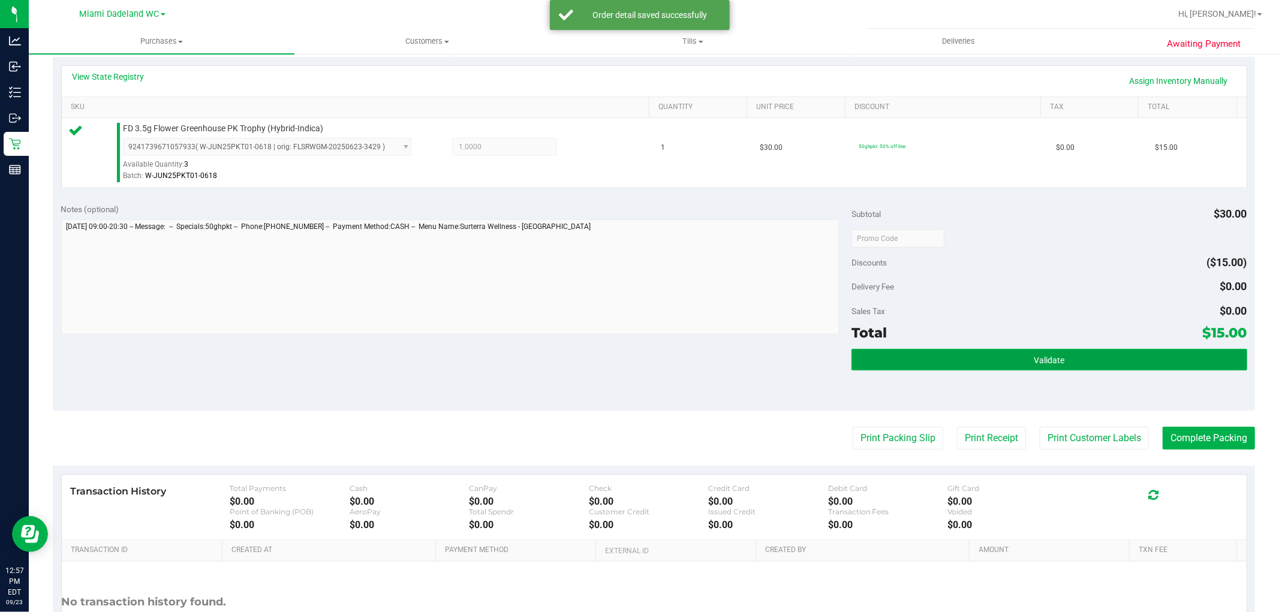
click at [1080, 357] on button "Validate" at bounding box center [1048, 360] width 395 height 22
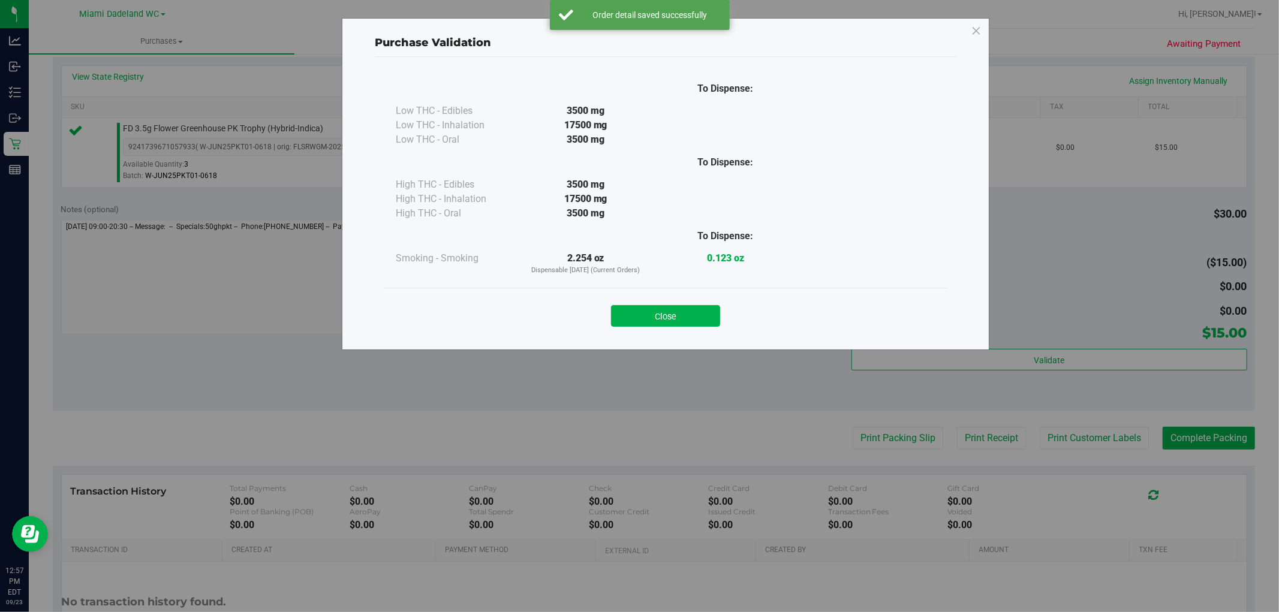
click at [691, 319] on button "Close" at bounding box center [665, 316] width 109 height 22
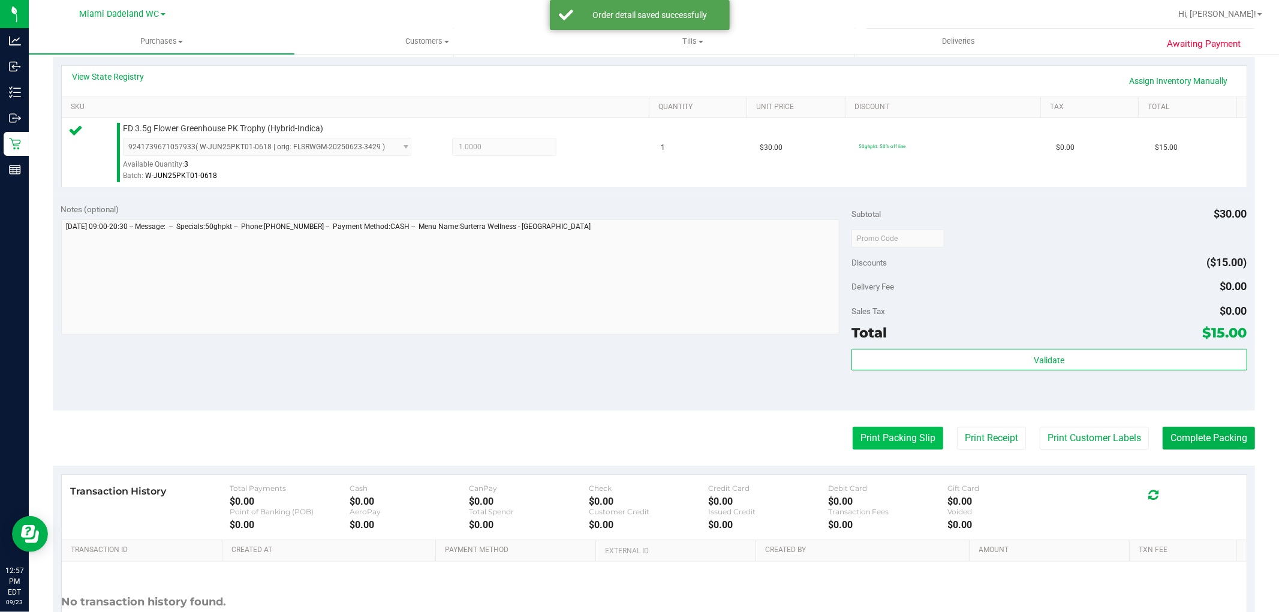
click at [891, 444] on button "Print Packing Slip" at bounding box center [897, 438] width 91 height 23
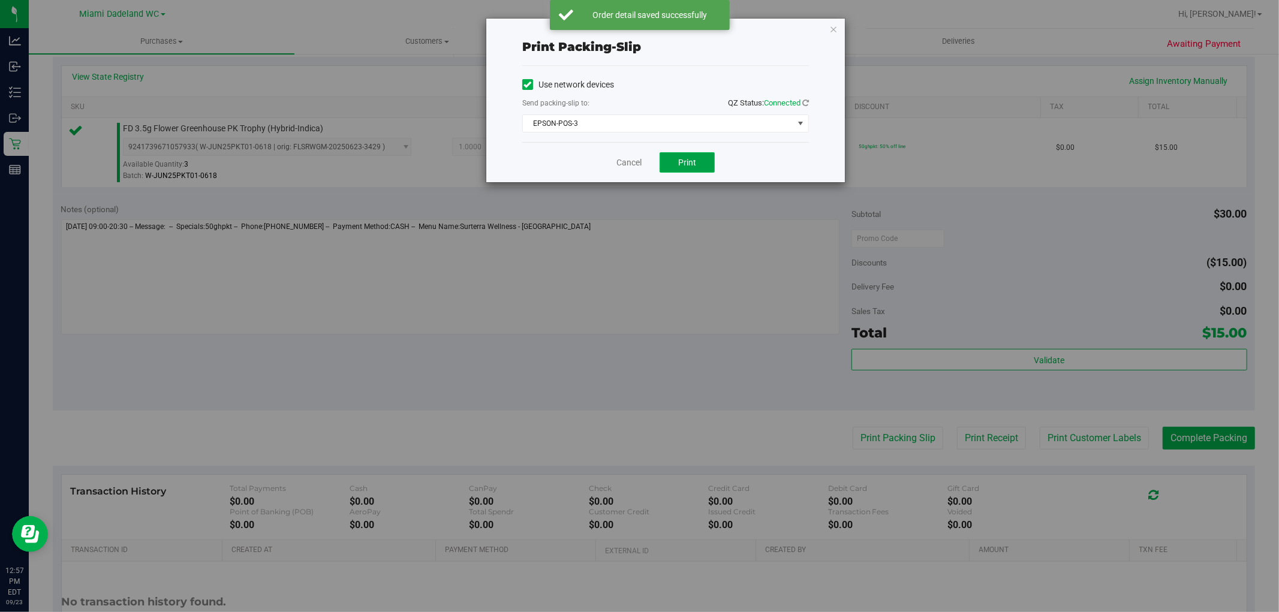
click at [705, 164] on button "Print" at bounding box center [686, 162] width 55 height 20
click at [629, 163] on link "Cancel" at bounding box center [628, 162] width 25 height 13
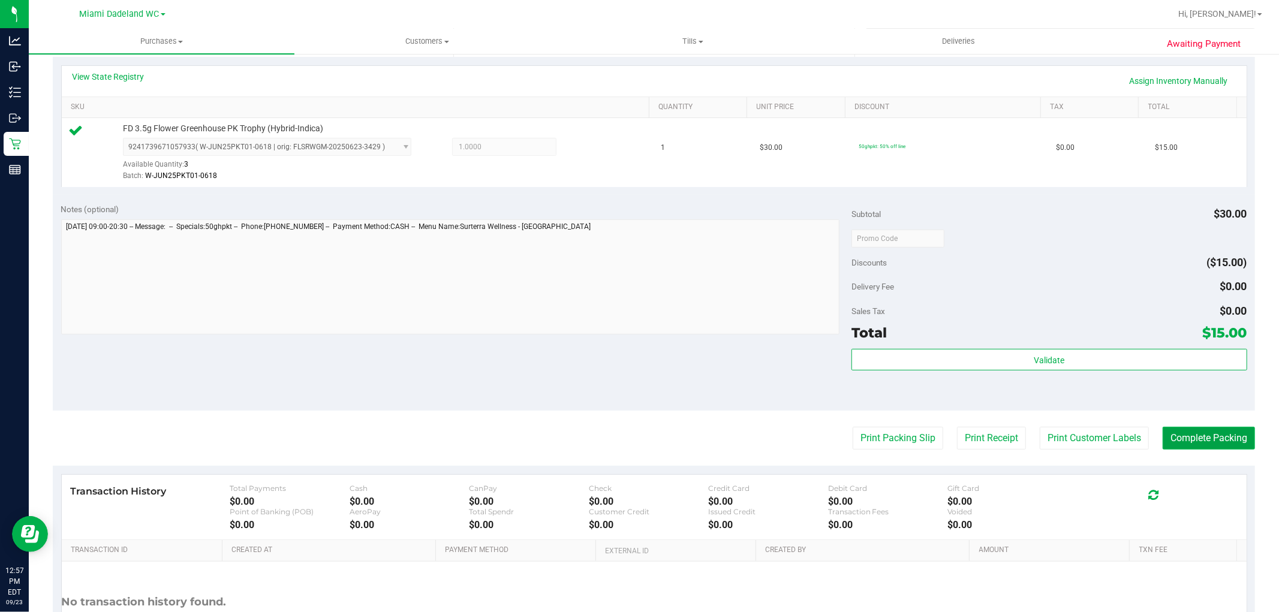
click at [1212, 436] on button "Complete Packing" at bounding box center [1208, 438] width 92 height 23
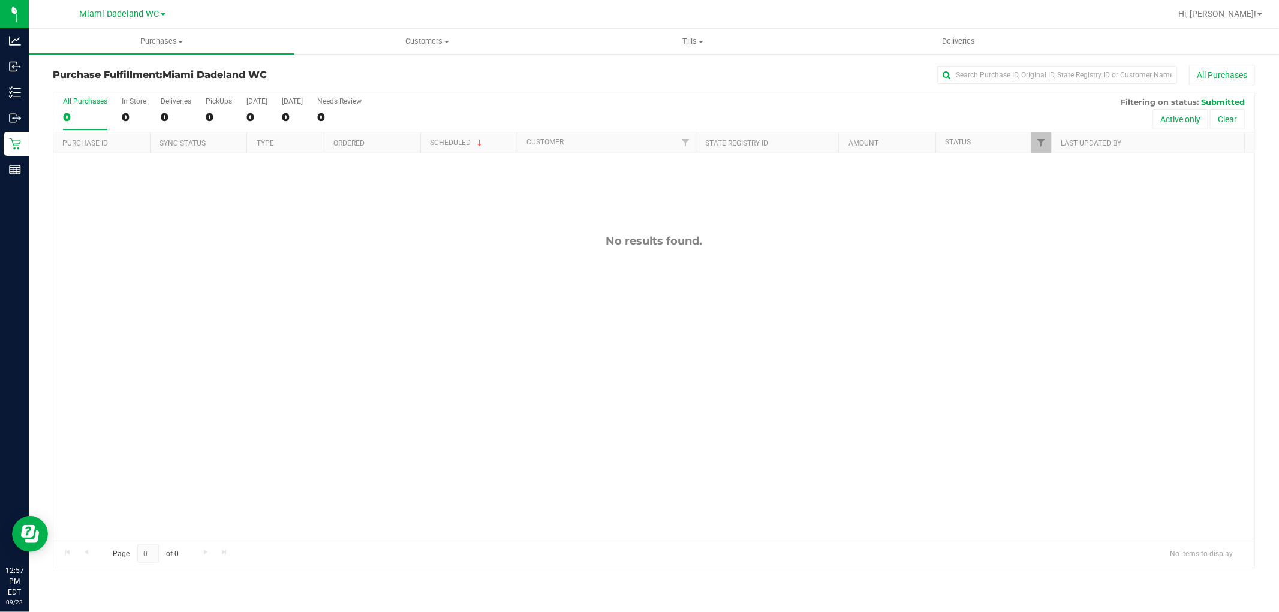
click at [778, 82] on div "All Purchases" at bounding box center [853, 75] width 801 height 20
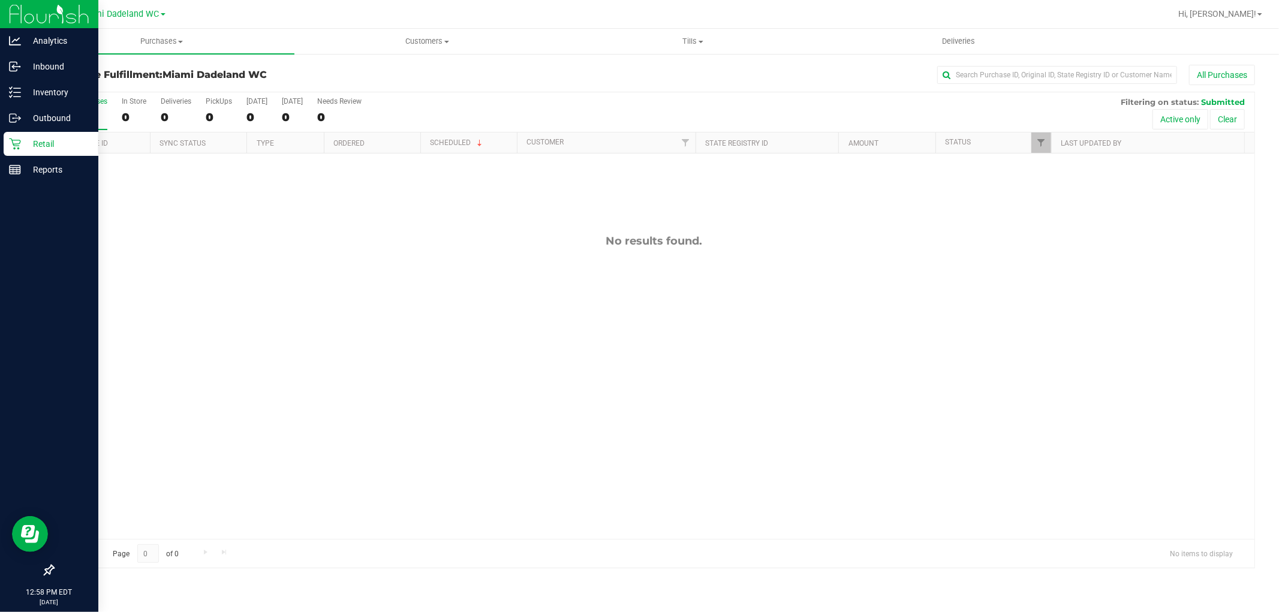
click at [25, 133] on div "Retail" at bounding box center [51, 144] width 95 height 24
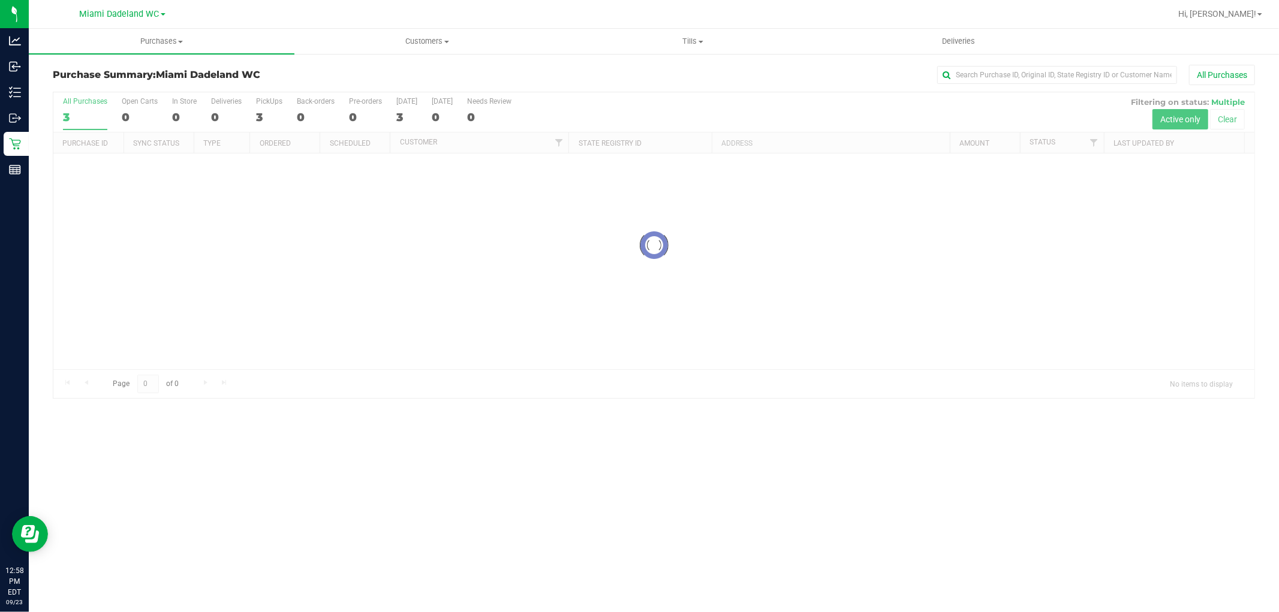
click at [553, 86] on div "Purchase Summary: Miami Dadeland WC All Purchases" at bounding box center [654, 78] width 1202 height 26
